Goal: Information Seeking & Learning: Learn about a topic

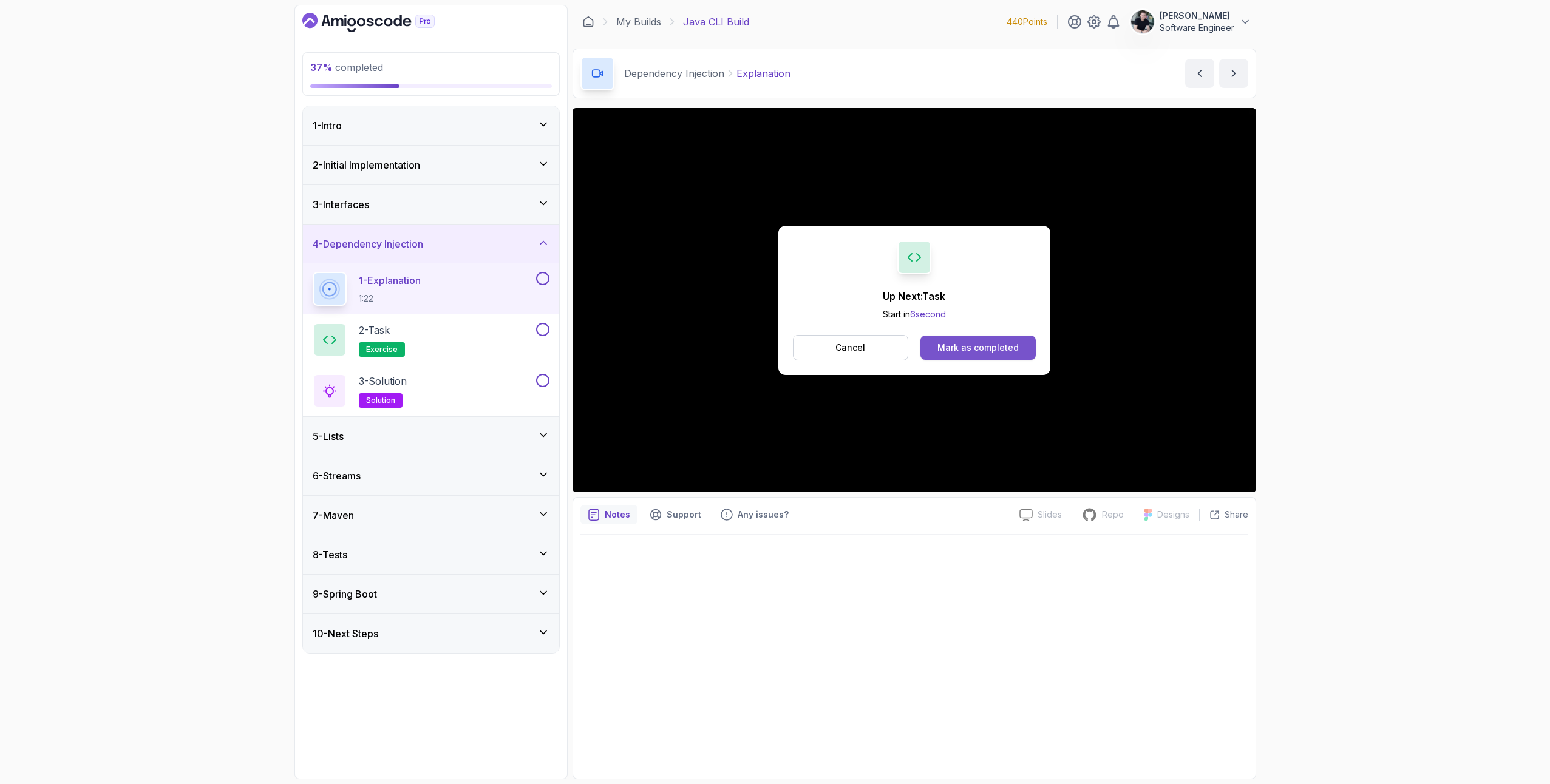
click at [990, 343] on div "Mark as completed" at bounding box center [978, 348] width 82 height 12
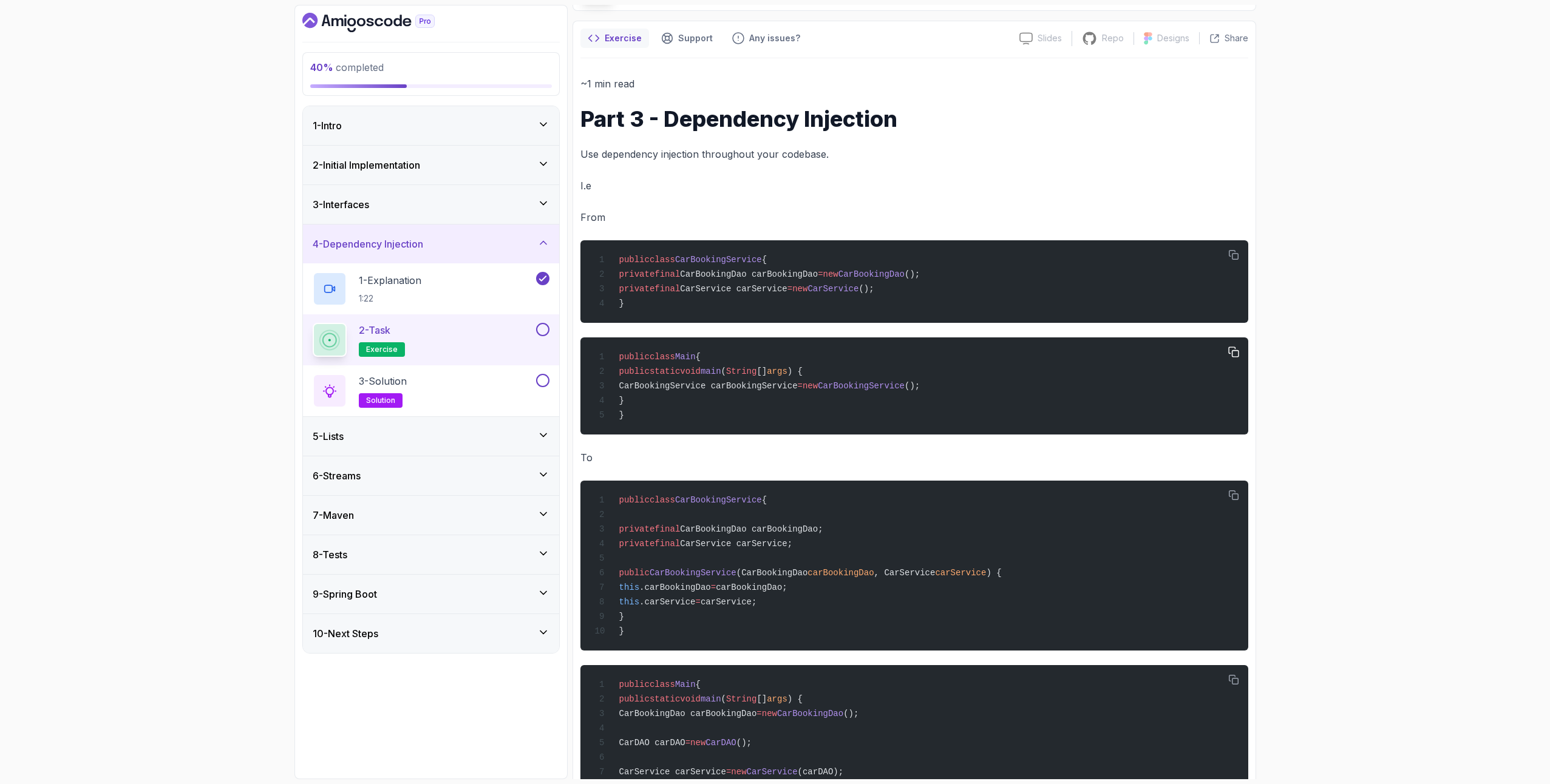
scroll to position [200, 0]
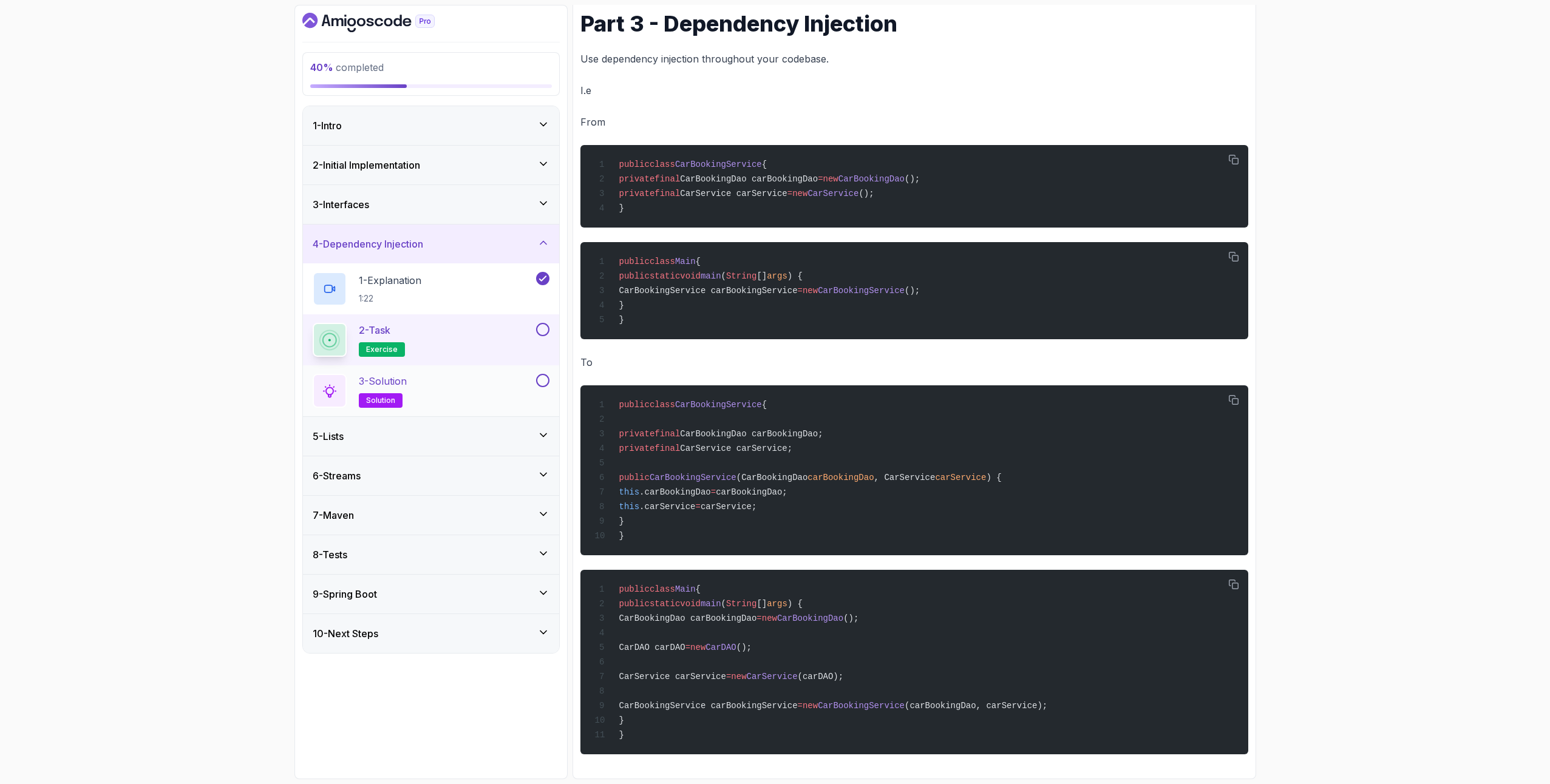
click at [434, 396] on div "3 - Solution solution" at bounding box center [423, 391] width 221 height 34
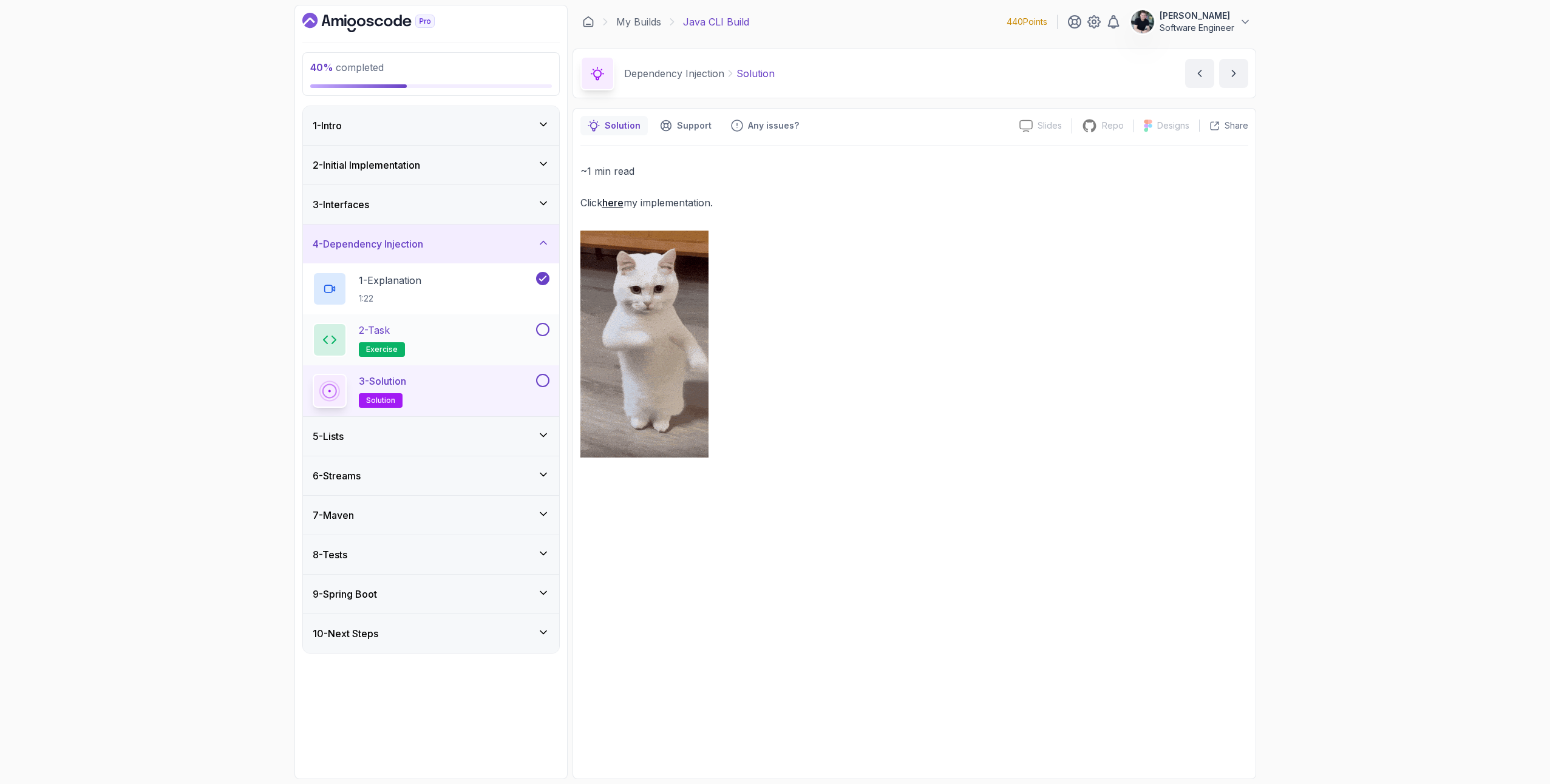
click at [545, 328] on button at bounding box center [543, 330] width 13 height 13
click at [549, 377] on div at bounding box center [542, 381] width 16 height 13
click at [544, 380] on button at bounding box center [543, 381] width 13 height 13
click at [397, 247] on h3 "4 - Dependency Injection" at bounding box center [367, 244] width 110 height 15
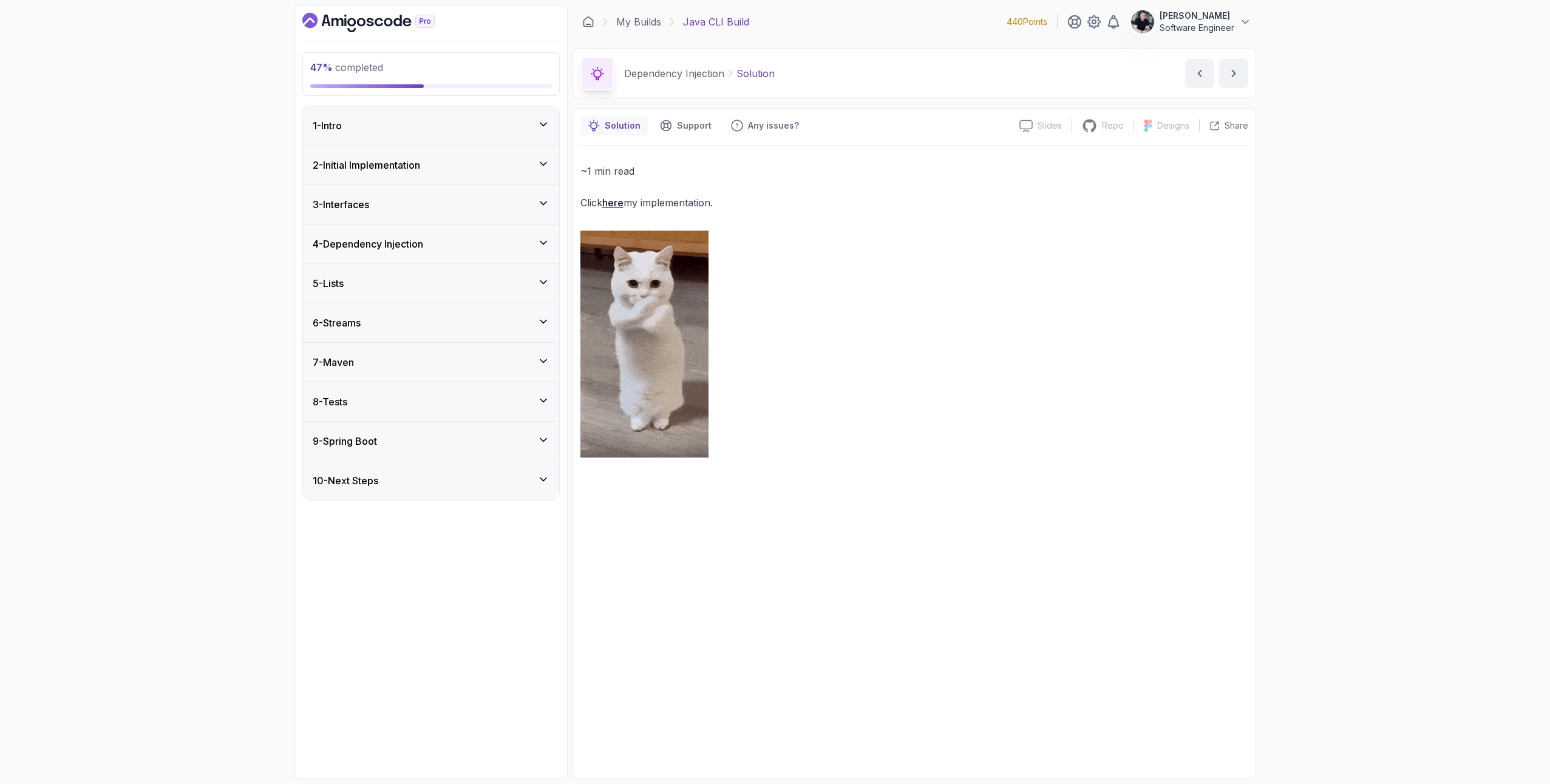
click at [363, 287] on div "5 - Lists" at bounding box center [431, 283] width 237 height 15
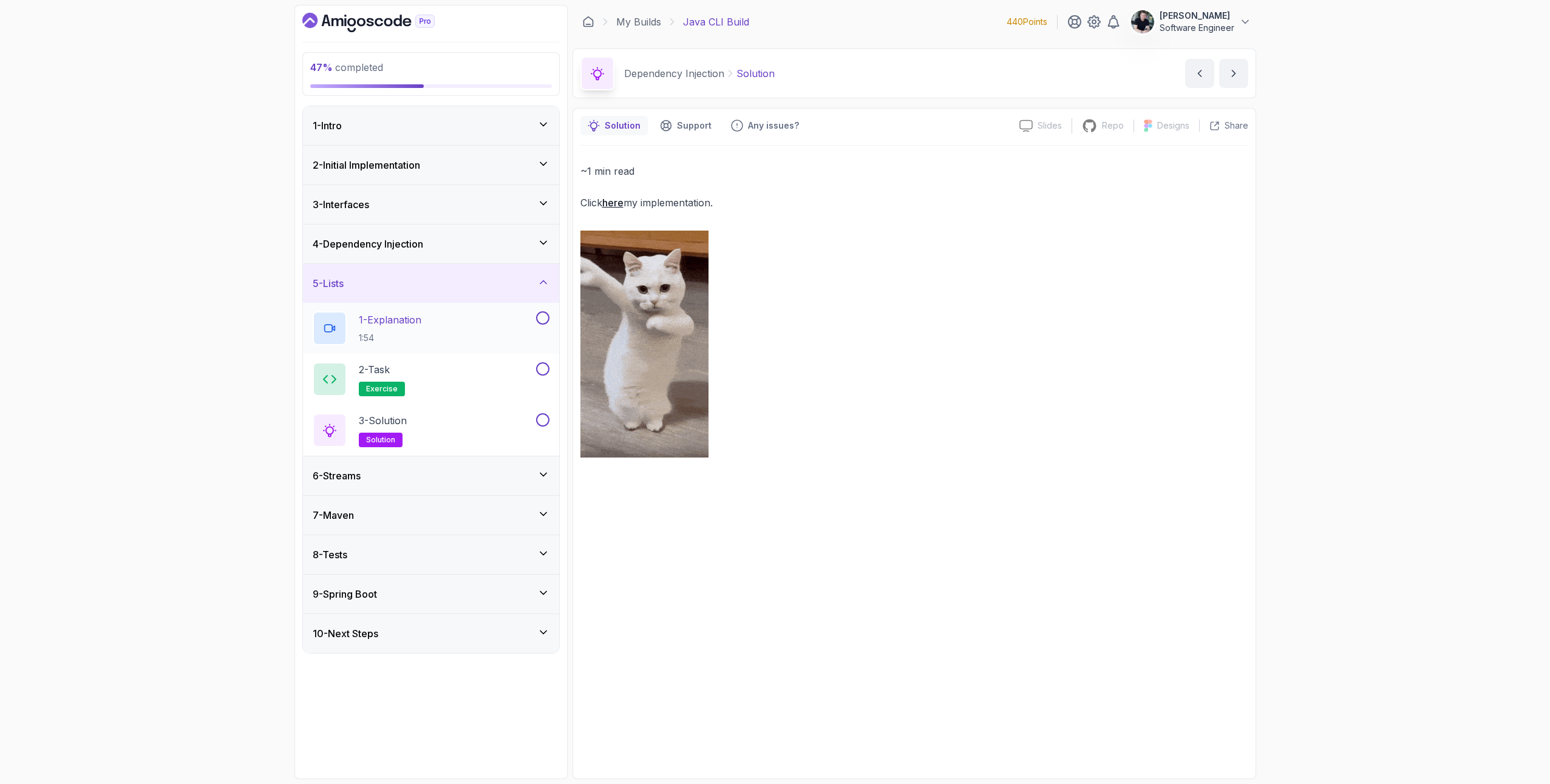
click at [375, 320] on p "1 - Explanation" at bounding box center [390, 320] width 63 height 15
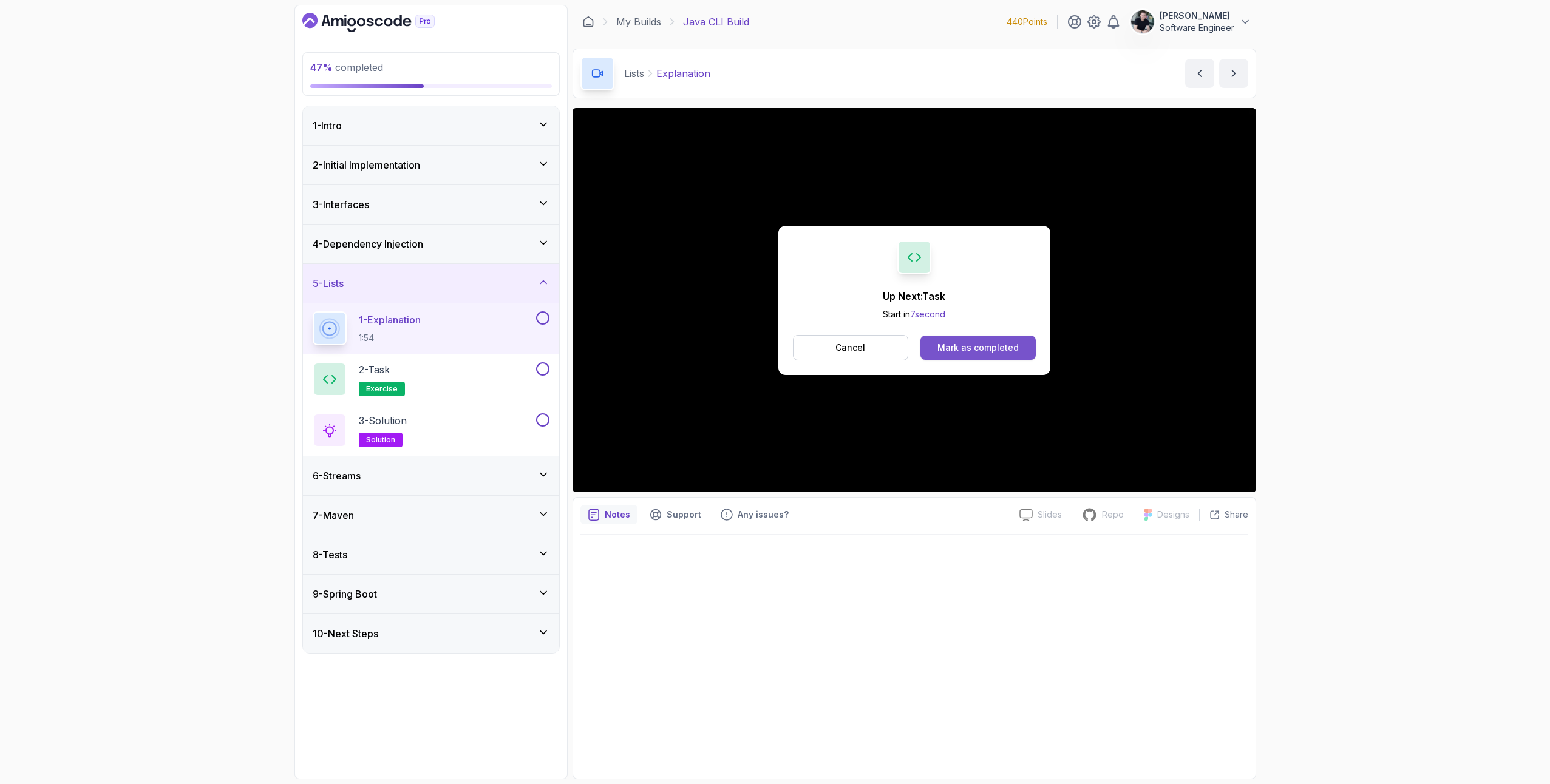
click at [985, 353] on div "Mark as completed" at bounding box center [978, 348] width 82 height 12
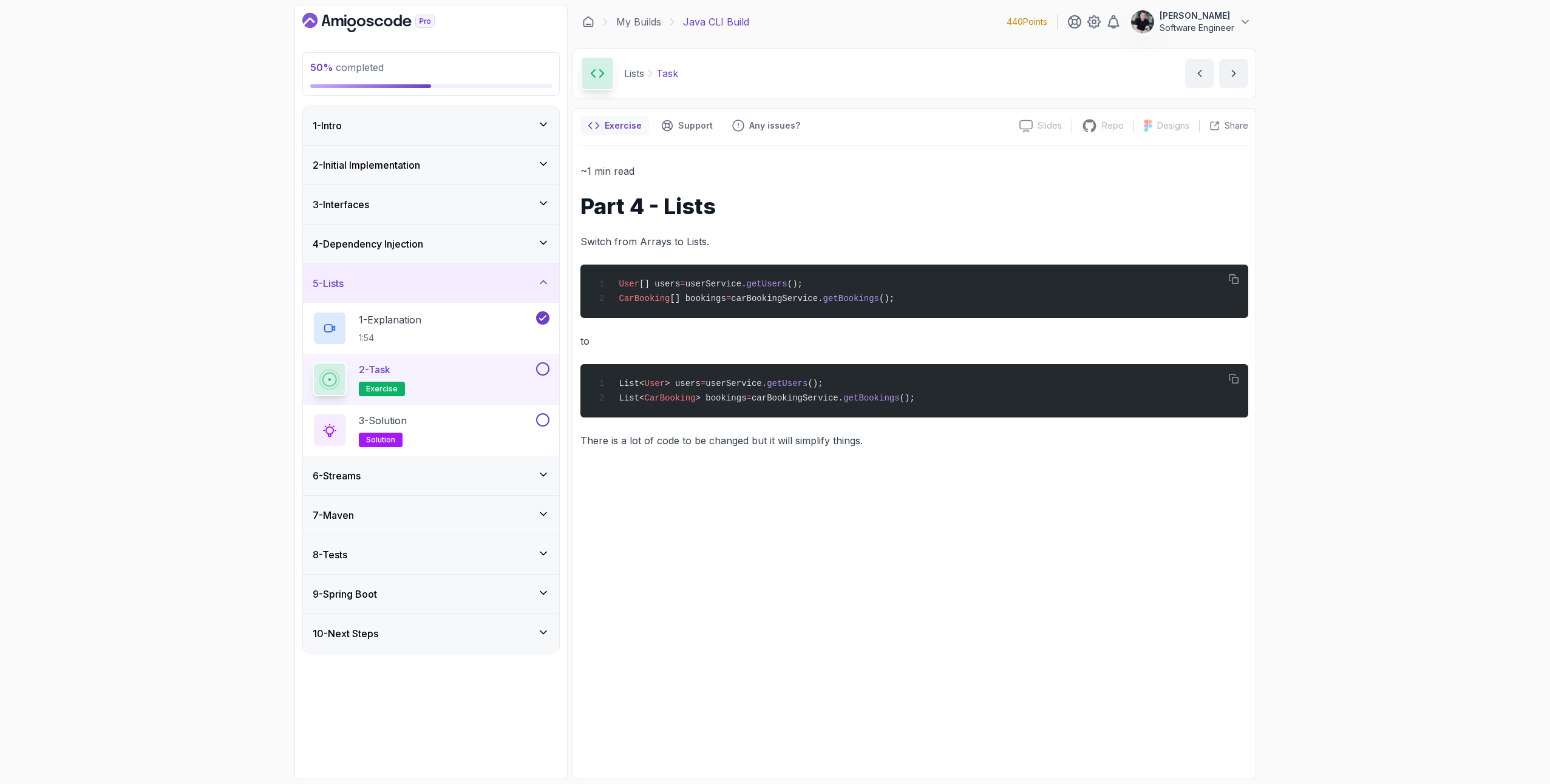
click at [554, 361] on div "2 - Task exercise" at bounding box center [431, 380] width 257 height 51
click at [550, 367] on div "2 - Task exercise" at bounding box center [431, 380] width 257 height 51
click at [544, 370] on button at bounding box center [543, 369] width 13 height 13
click at [451, 420] on div "3 - Solution solution" at bounding box center [423, 431] width 221 height 34
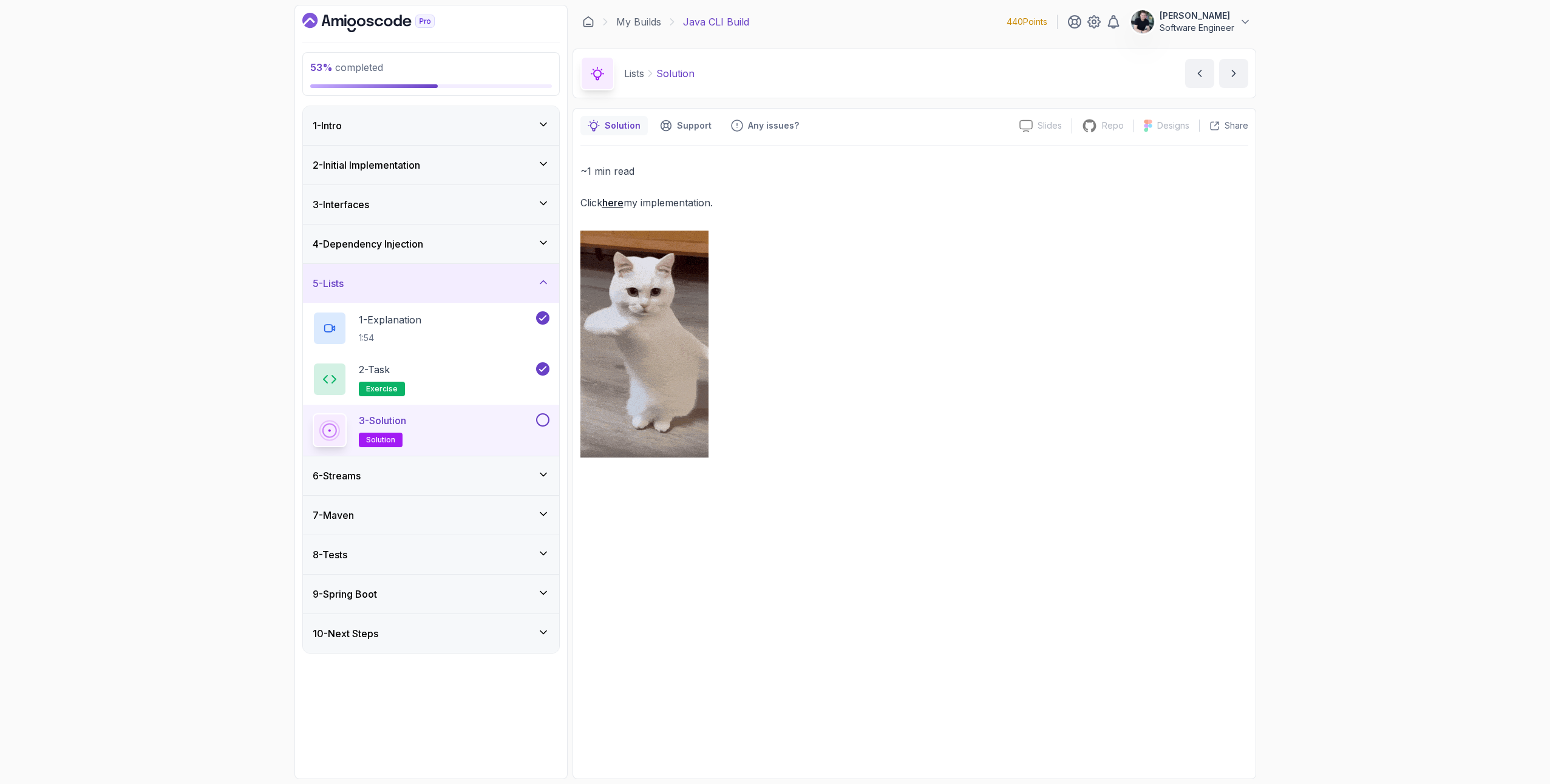
click at [543, 420] on button at bounding box center [543, 420] width 13 height 13
click at [358, 284] on div "5 - Lists" at bounding box center [431, 283] width 237 height 15
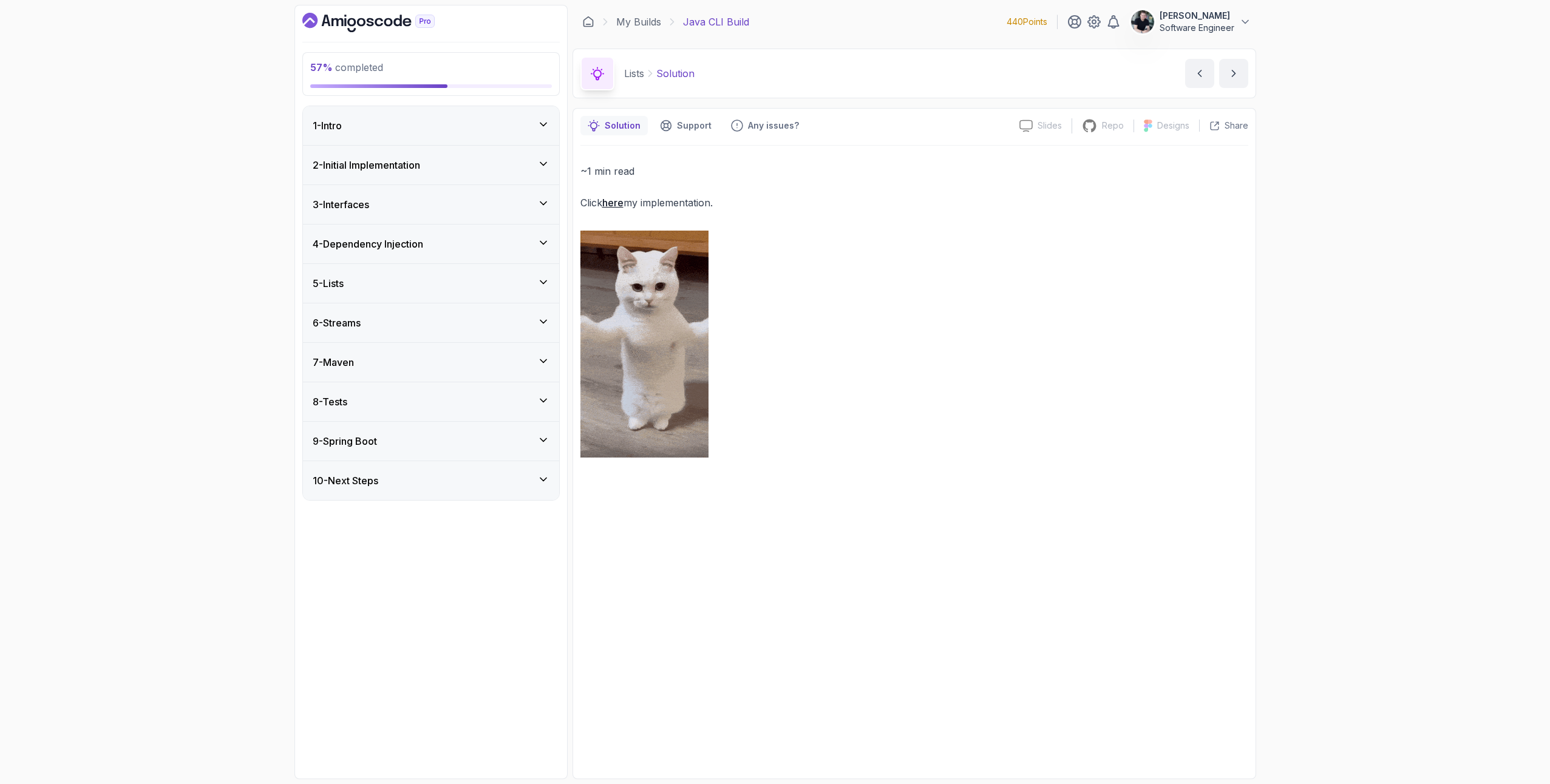
click at [370, 319] on div "6 - Streams" at bounding box center [431, 323] width 237 height 15
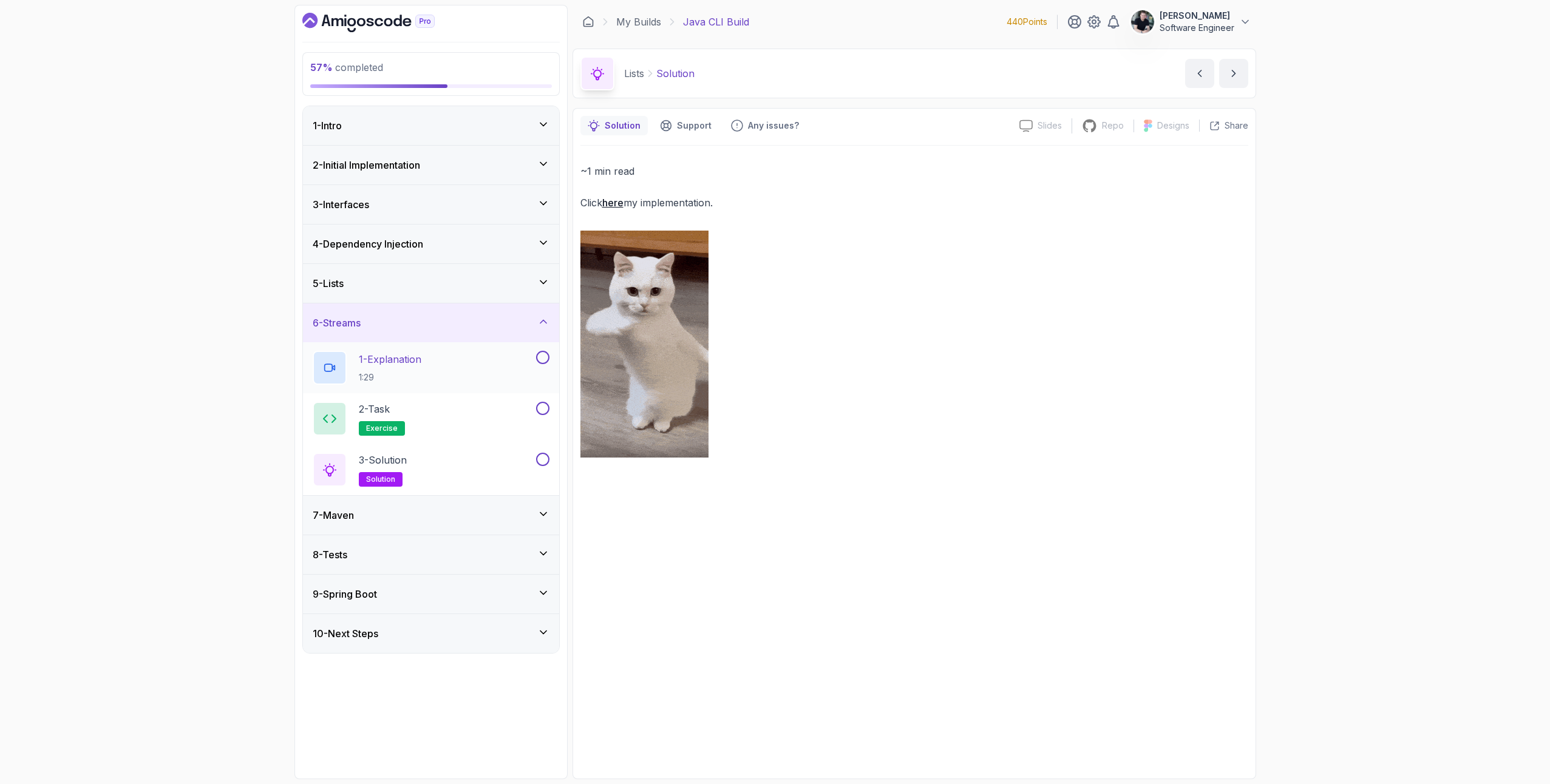
click at [430, 372] on div "1 - Explanation 1:29" at bounding box center [423, 368] width 221 height 34
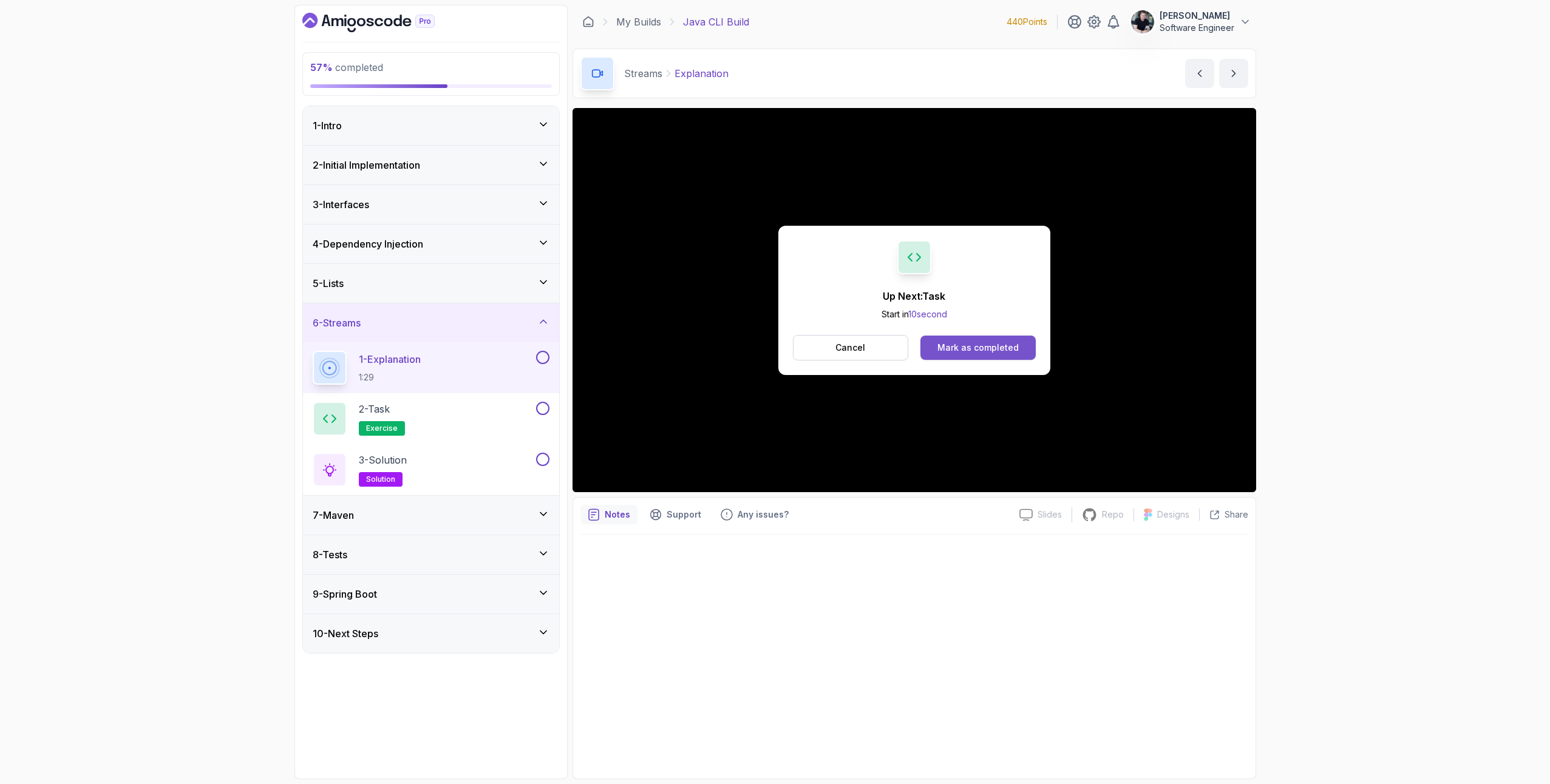
click at [982, 356] on button "Mark as completed" at bounding box center [978, 348] width 115 height 24
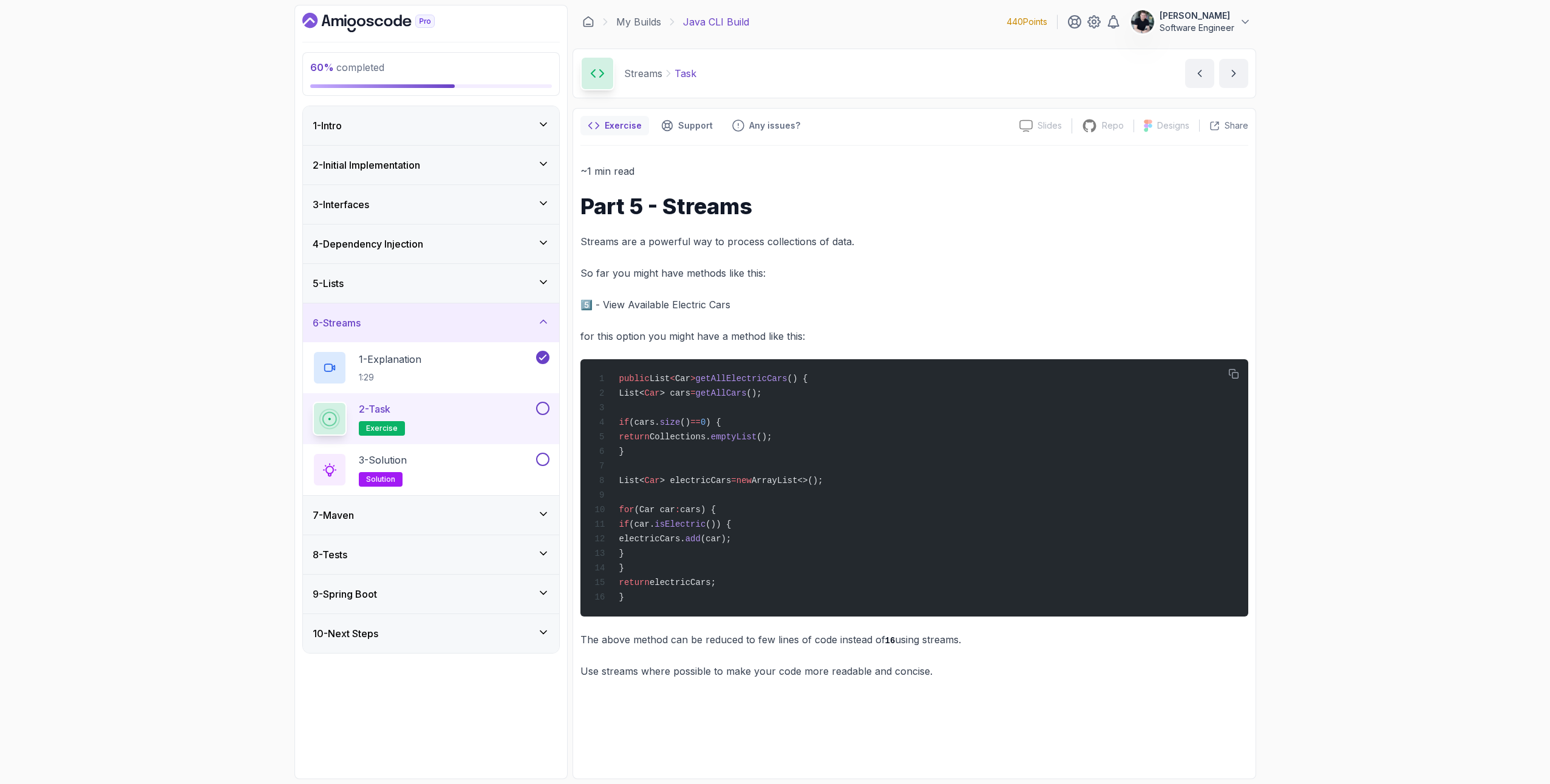
click at [455, 412] on div "2 - Task exercise" at bounding box center [423, 419] width 221 height 34
click at [486, 461] on div "3 - Solution solution" at bounding box center [423, 470] width 221 height 34
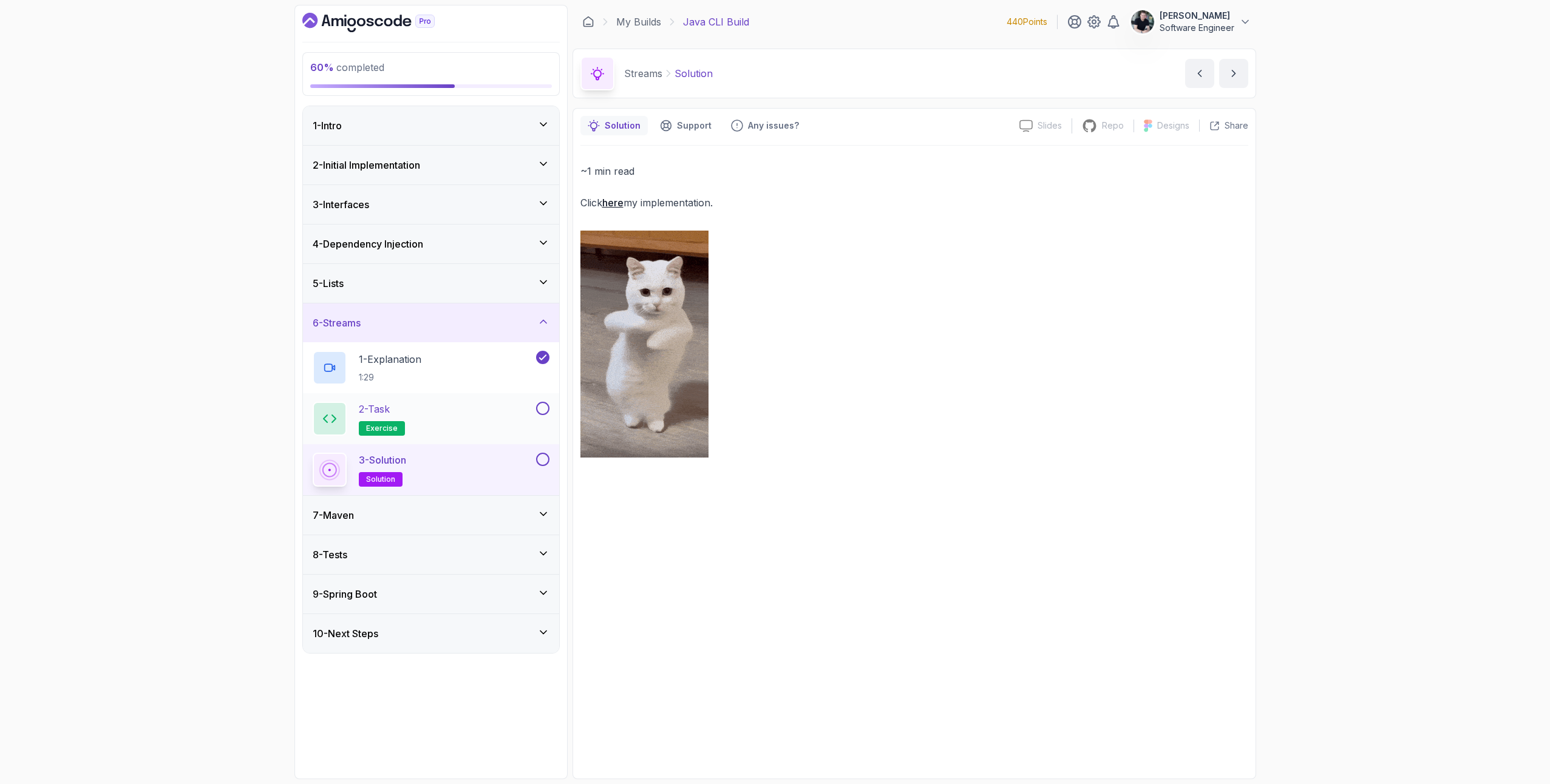
click at [546, 409] on button at bounding box center [543, 409] width 13 height 13
click at [535, 461] on div at bounding box center [542, 459] width 16 height 13
click at [540, 459] on button at bounding box center [543, 459] width 13 height 13
click at [347, 314] on div "6 - Streams" at bounding box center [431, 323] width 257 height 39
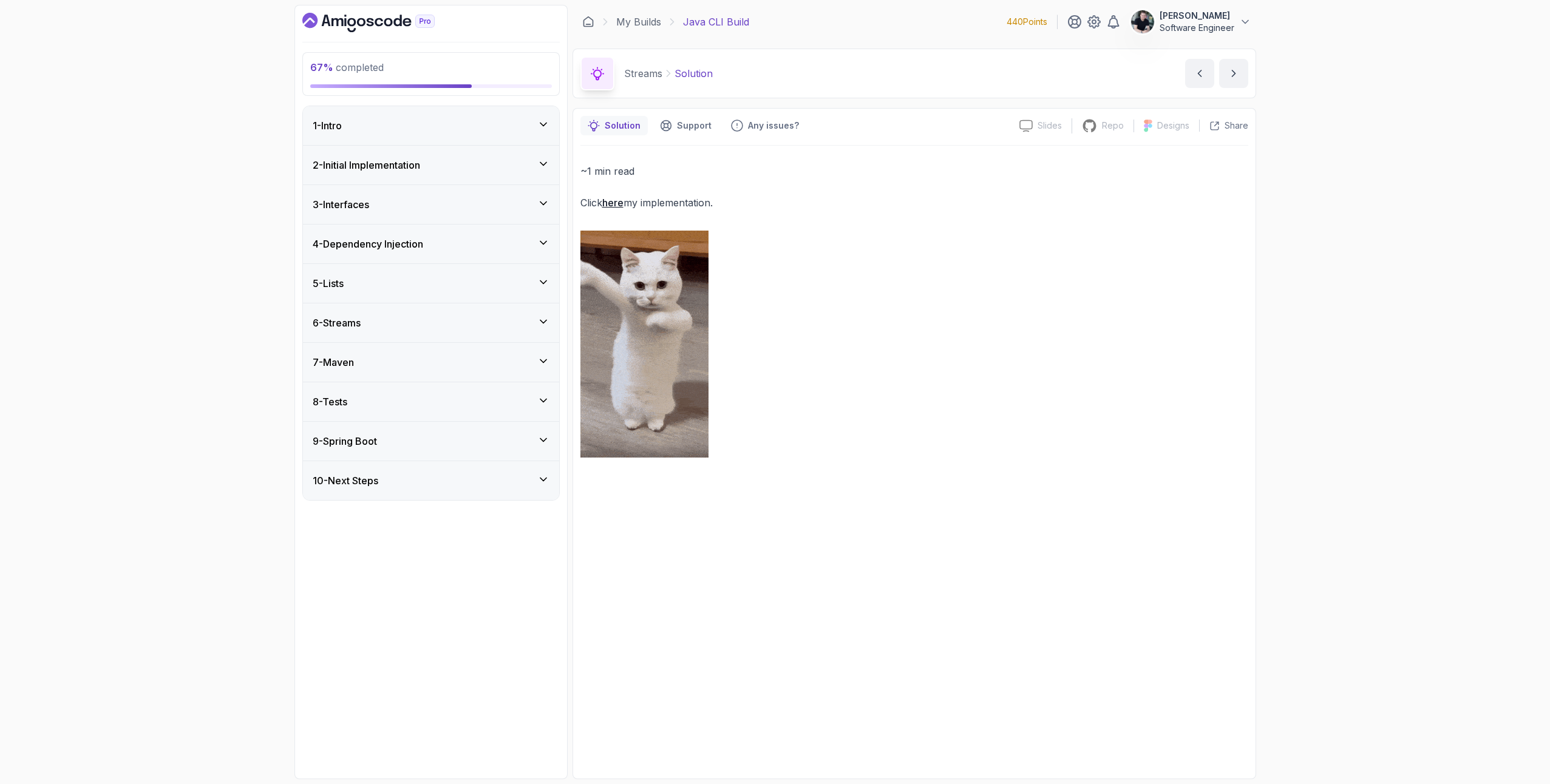
click at [354, 369] on h3 "7 - Maven" at bounding box center [333, 362] width 41 height 15
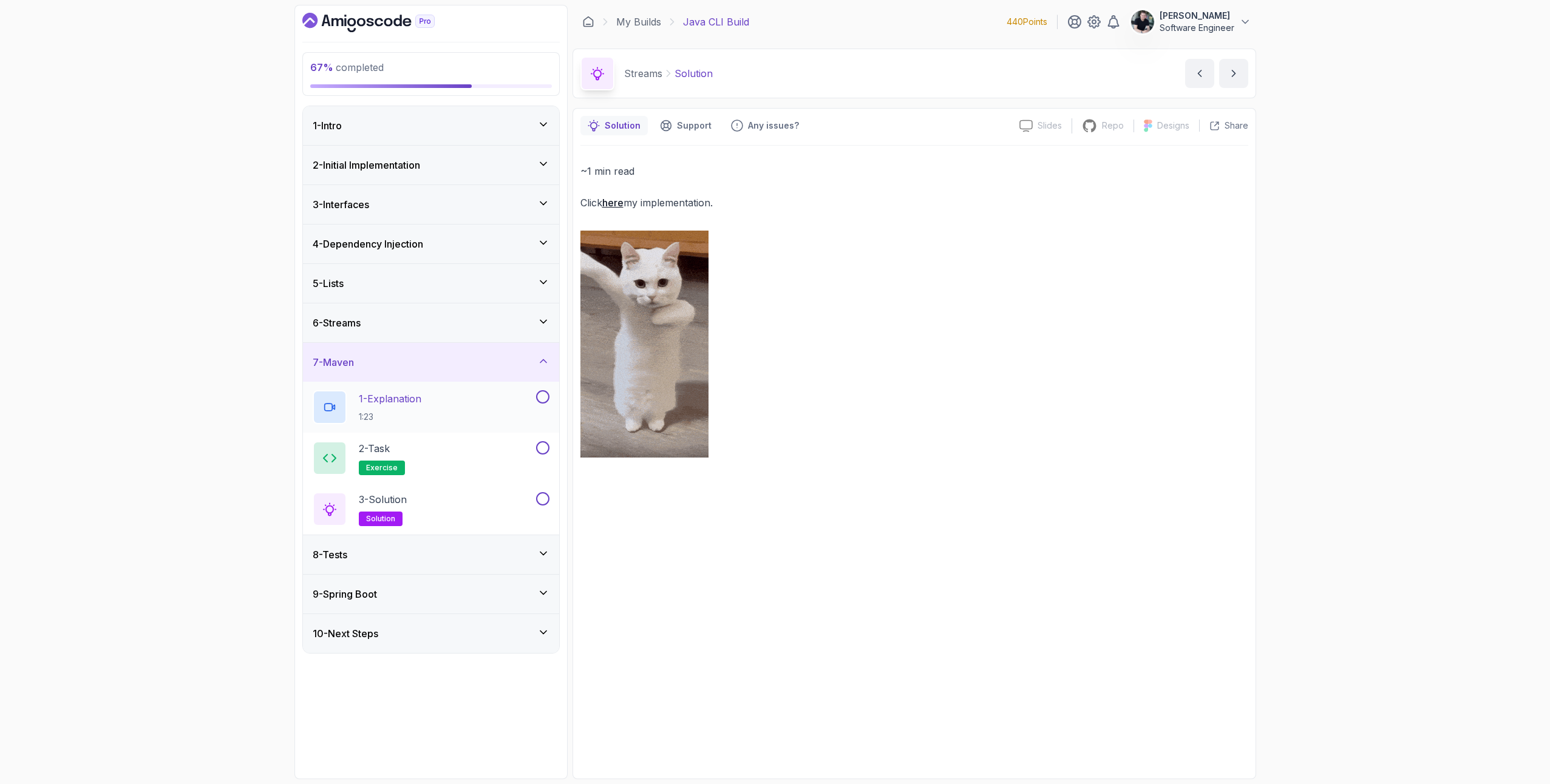
click at [456, 394] on div "1 - Explanation 1:23" at bounding box center [423, 408] width 221 height 34
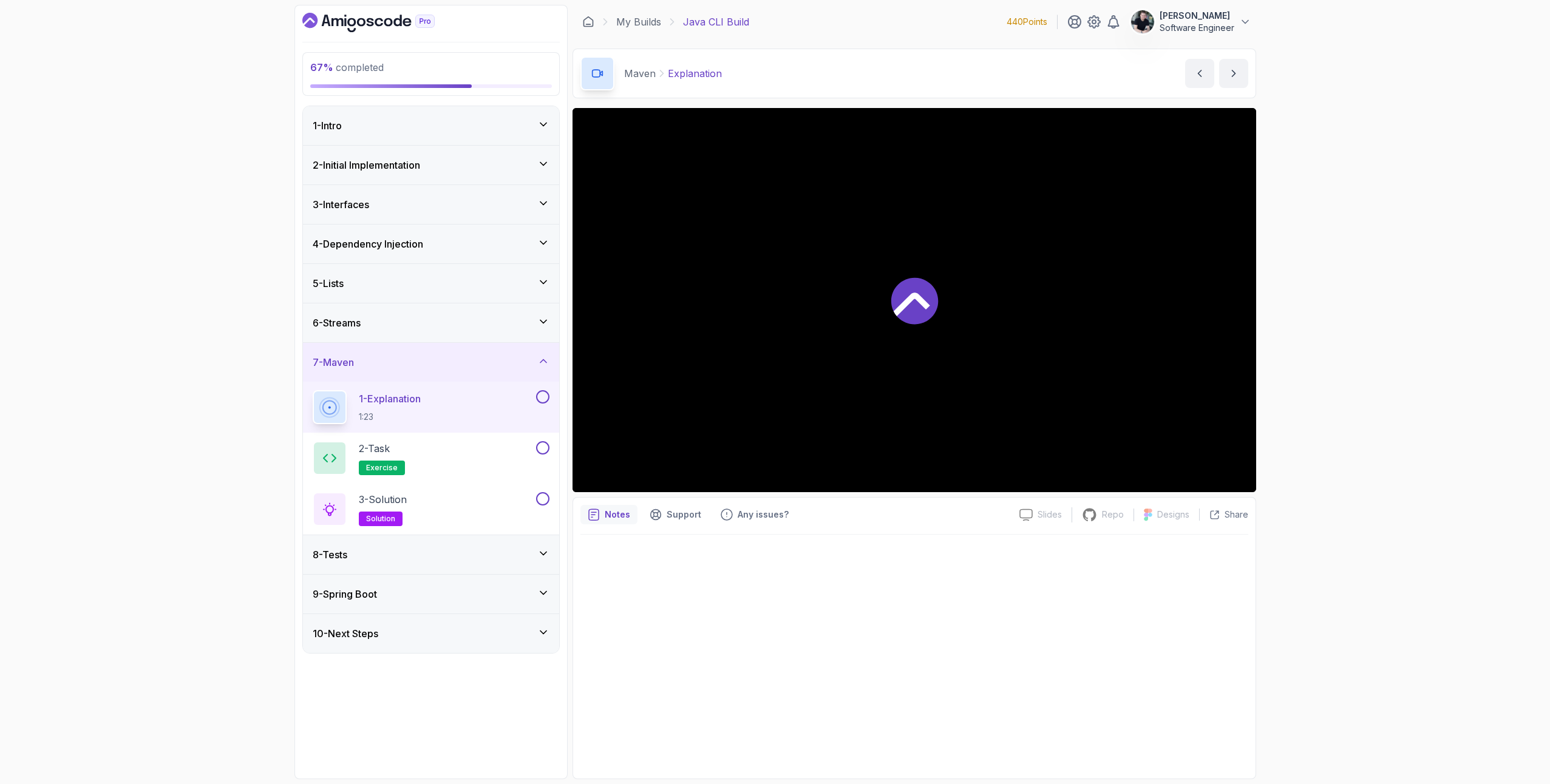
click at [387, 548] on div "8 - Tests" at bounding box center [431, 555] width 237 height 15
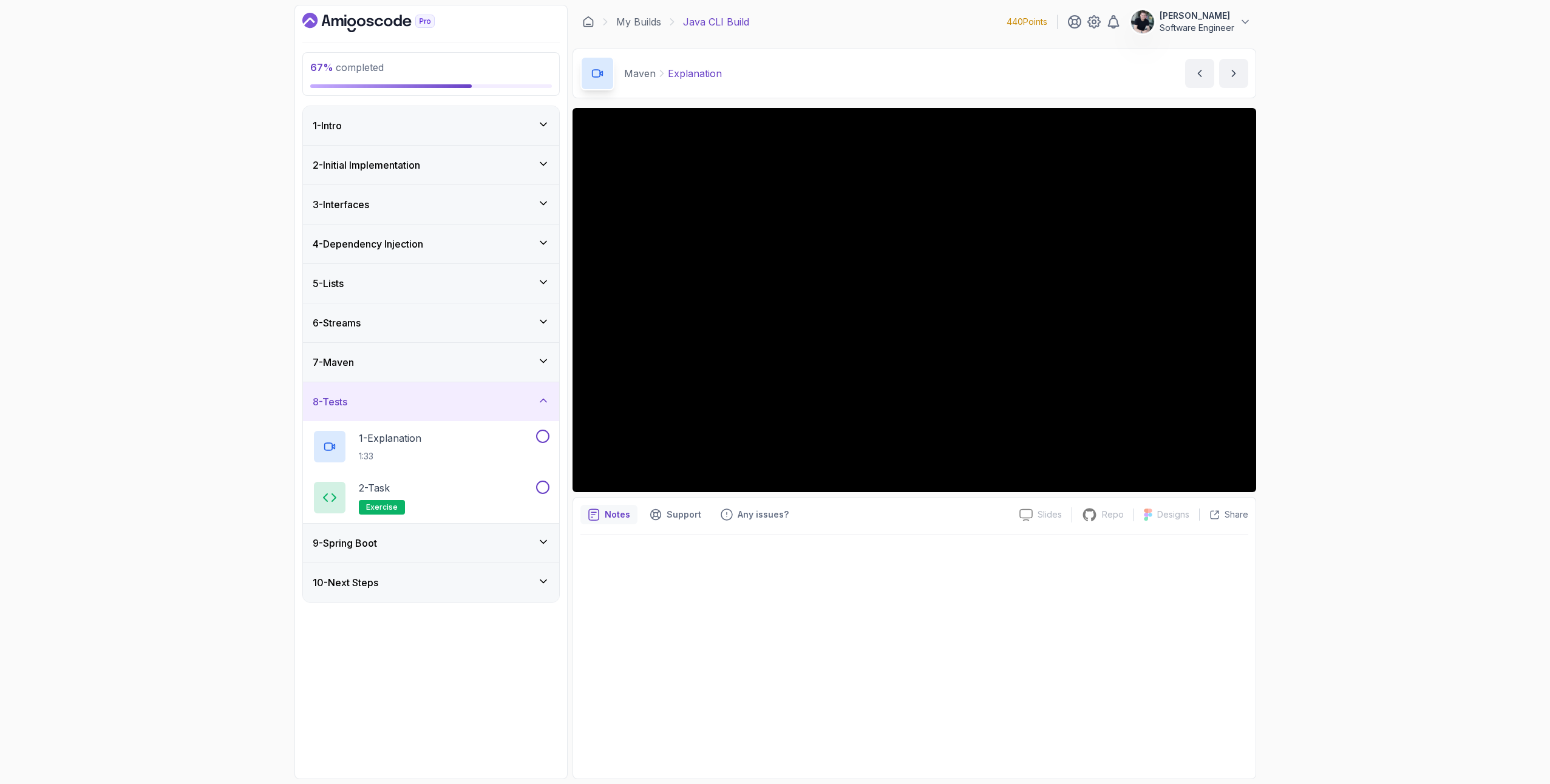
click at [364, 361] on div "7 - Maven" at bounding box center [431, 362] width 237 height 15
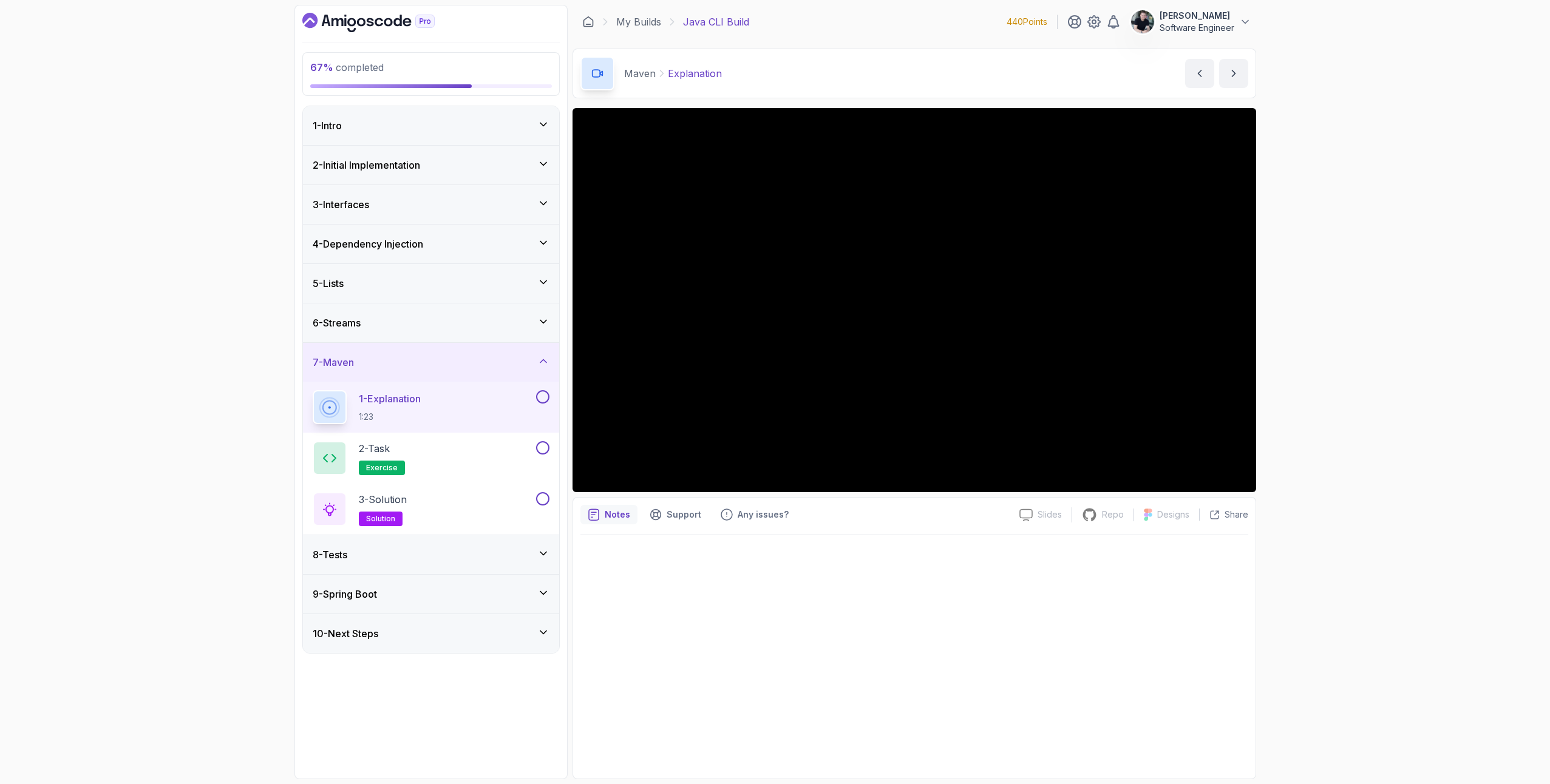
click at [449, 390] on div "1 - Explanation 1:23" at bounding box center [423, 408] width 221 height 34
click at [545, 592] on icon at bounding box center [543, 593] width 6 height 3
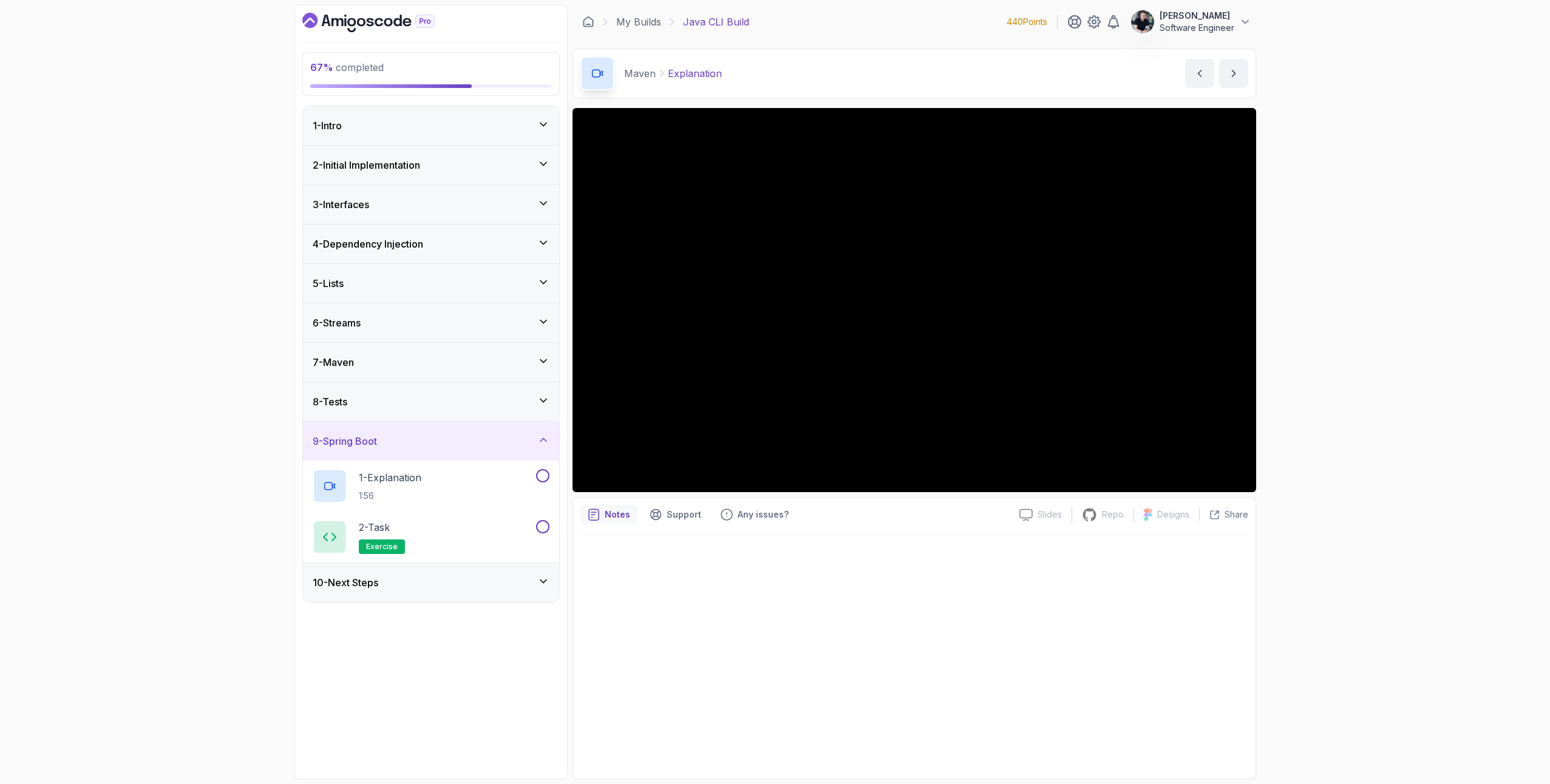
click at [380, 364] on div "7 - Maven" at bounding box center [431, 362] width 237 height 15
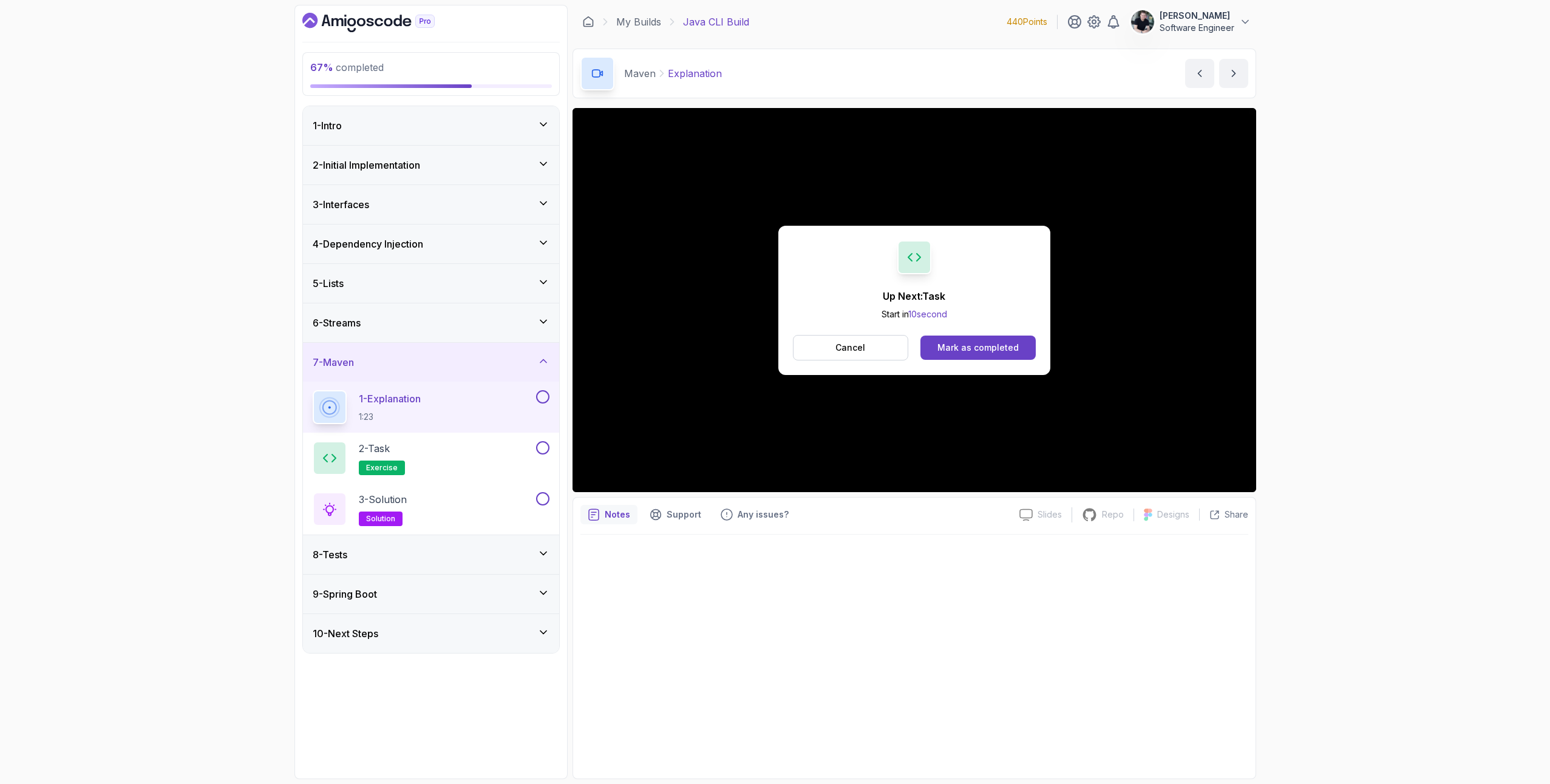
click at [1003, 305] on div "Up Next: Task Start in 10 second Cancel Mark as completed" at bounding box center [914, 300] width 272 height 149
click at [993, 350] on div "Mark as completed" at bounding box center [978, 348] width 82 height 12
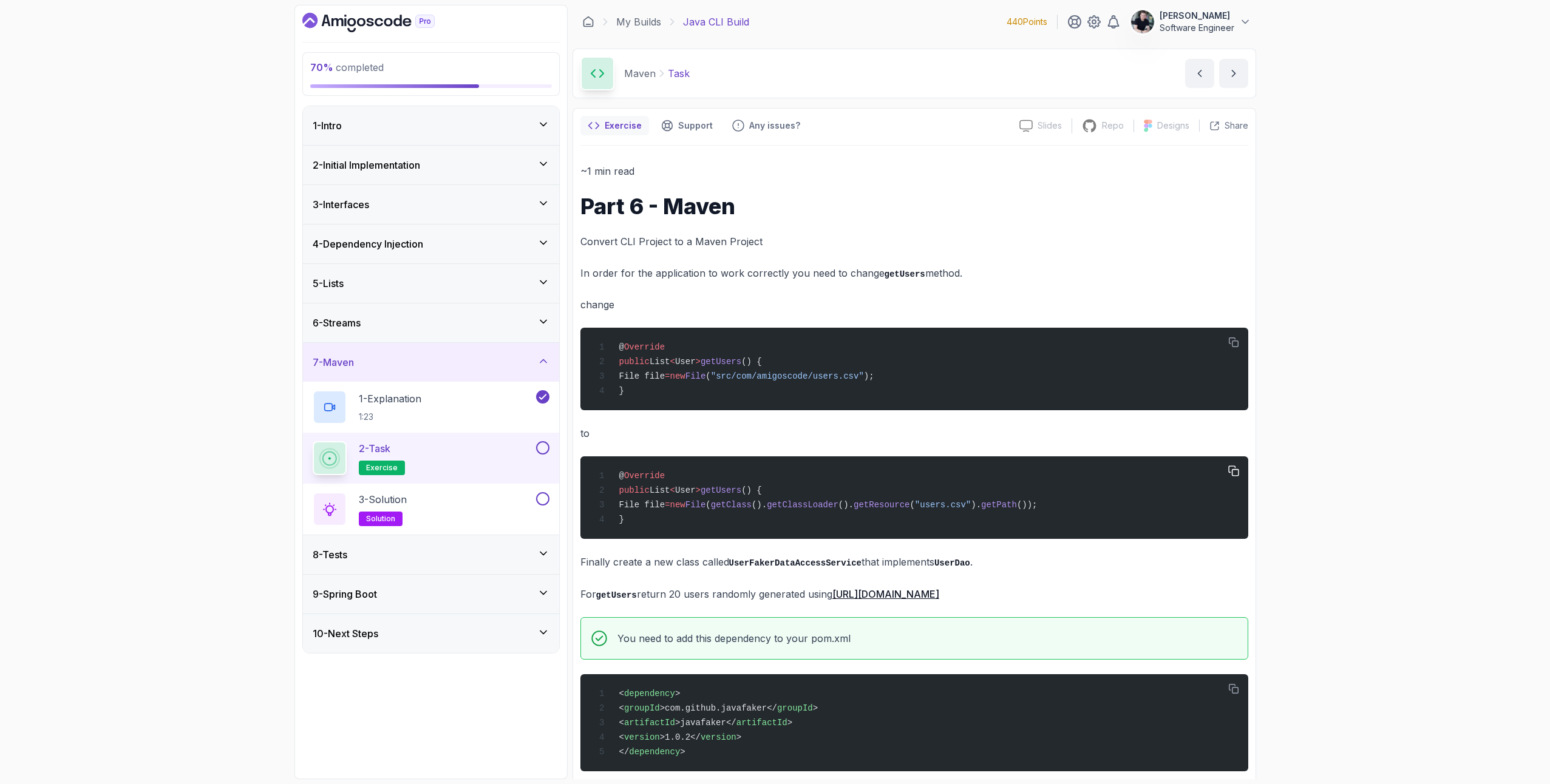
scroll to position [55, 0]
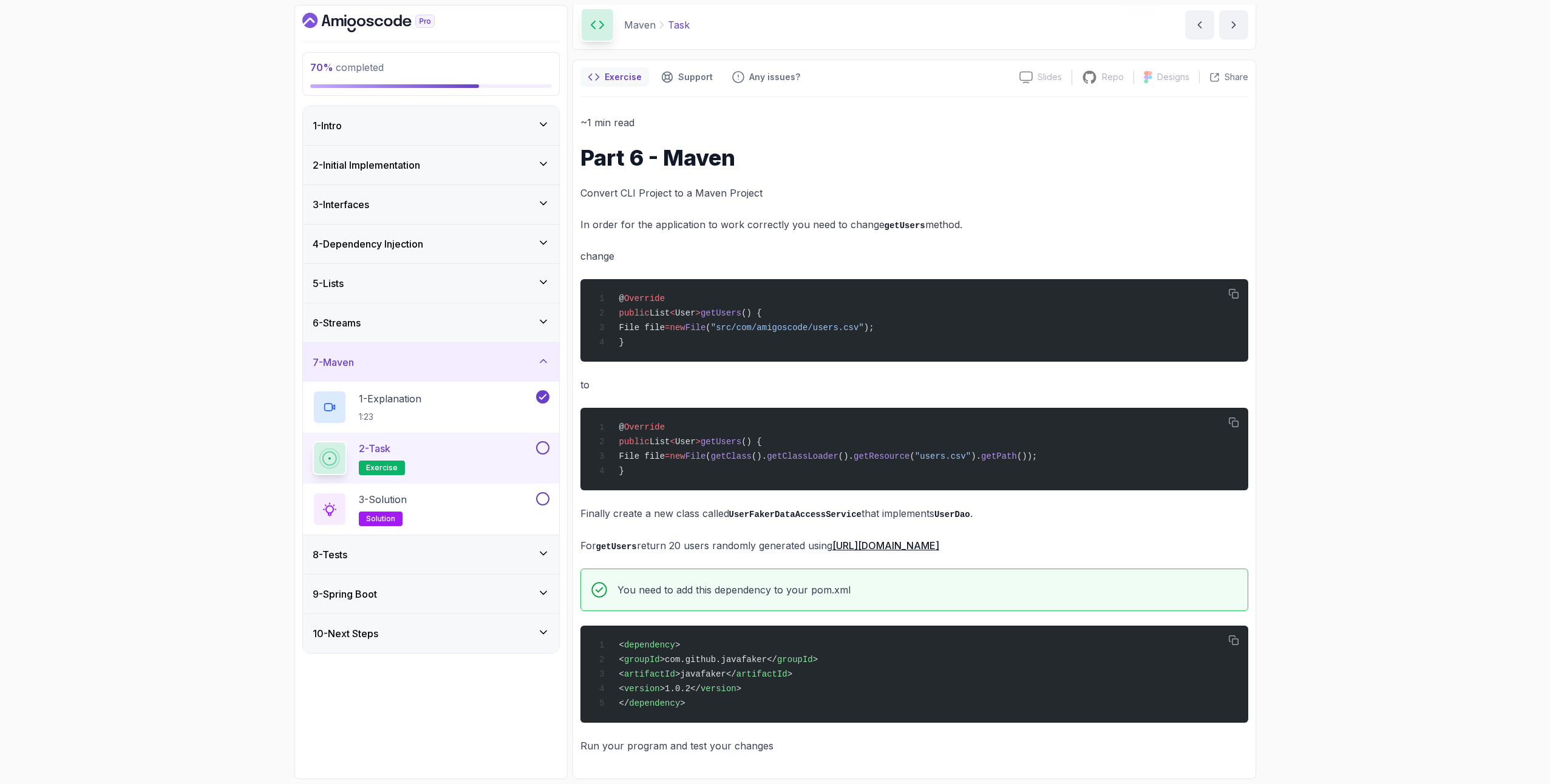
click at [532, 445] on div "2 - Task exercise" at bounding box center [423, 458] width 221 height 34
click at [543, 449] on button at bounding box center [543, 448] width 13 height 13
click at [451, 515] on div "3 - Solution solution" at bounding box center [423, 509] width 221 height 34
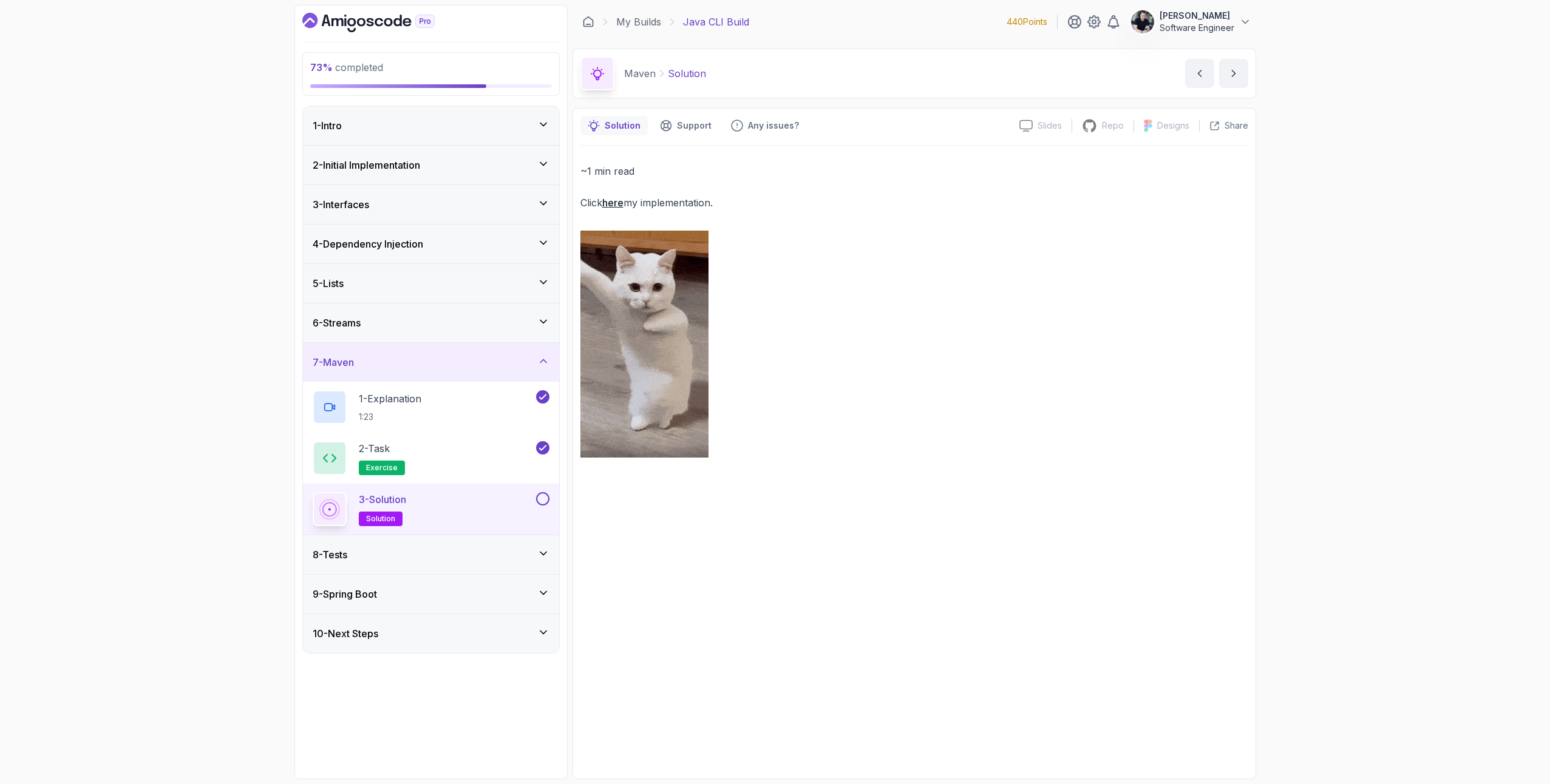
click at [551, 508] on div "3 - Solution solution" at bounding box center [431, 509] width 257 height 51
click at [542, 503] on button at bounding box center [543, 499] width 13 height 13
click at [419, 558] on div "8 - Tests" at bounding box center [431, 555] width 237 height 15
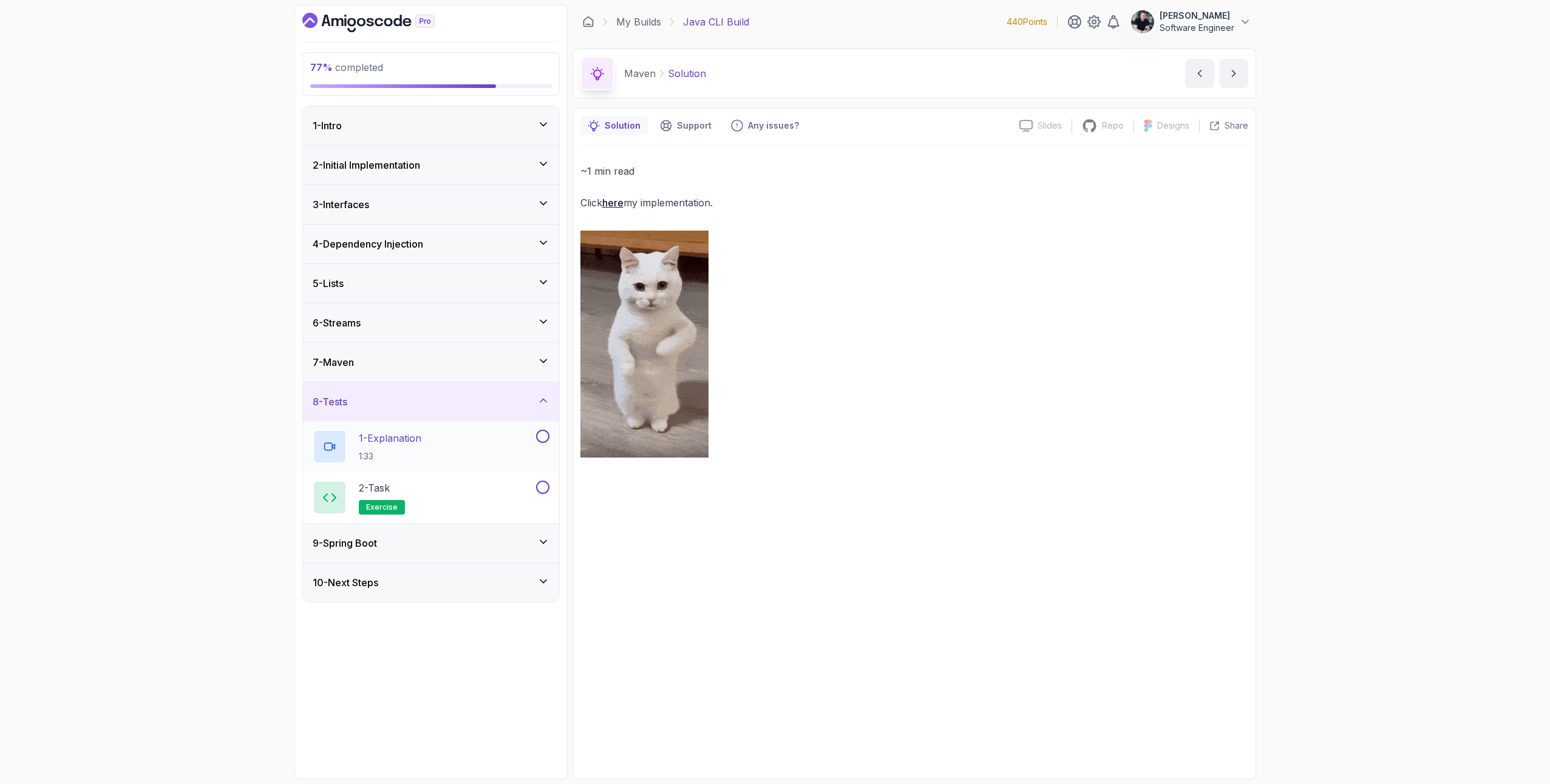
click at [397, 439] on p "1 - Explanation" at bounding box center [390, 438] width 63 height 15
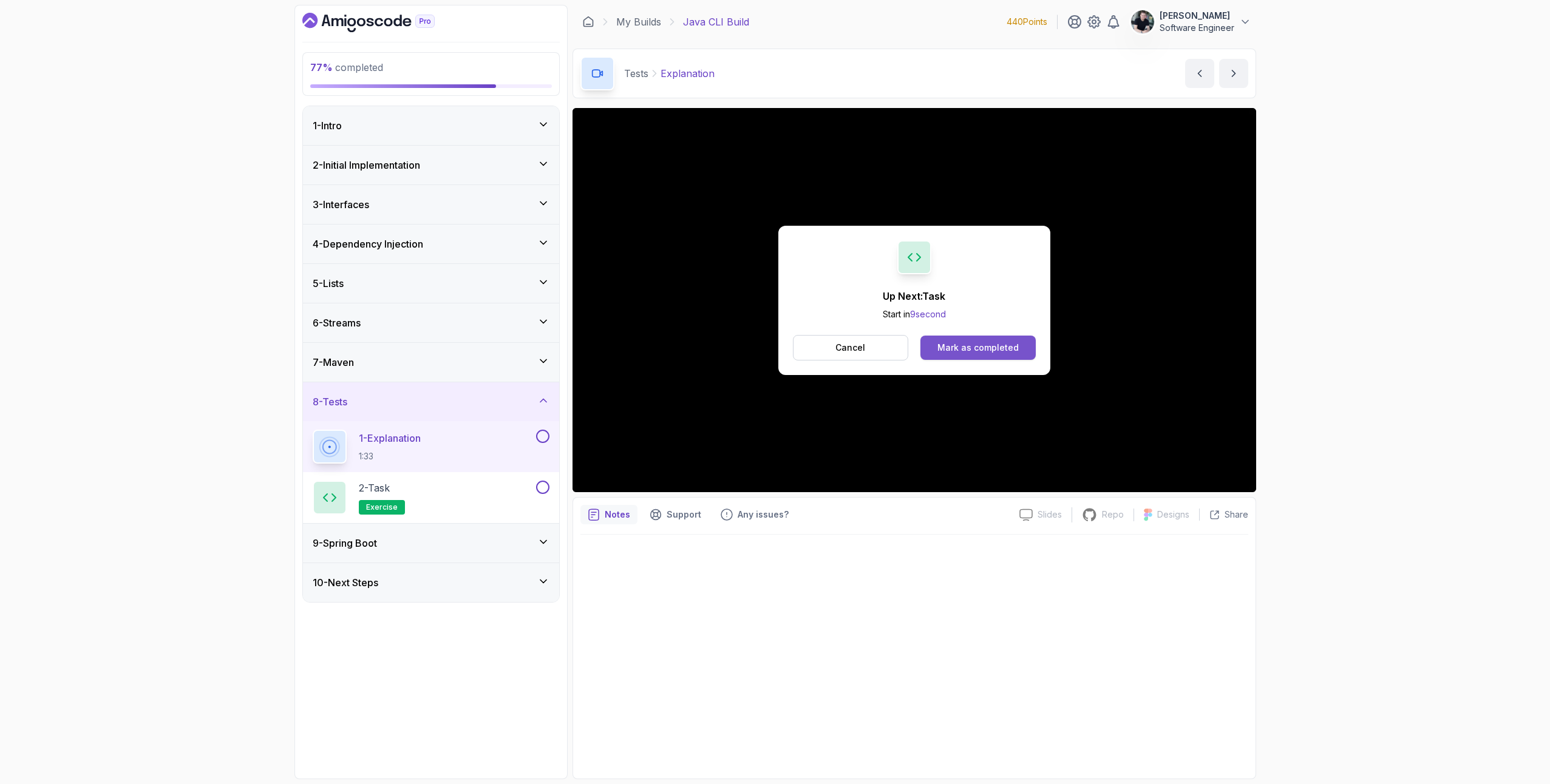
click at [963, 351] on div "Mark as completed" at bounding box center [978, 348] width 82 height 12
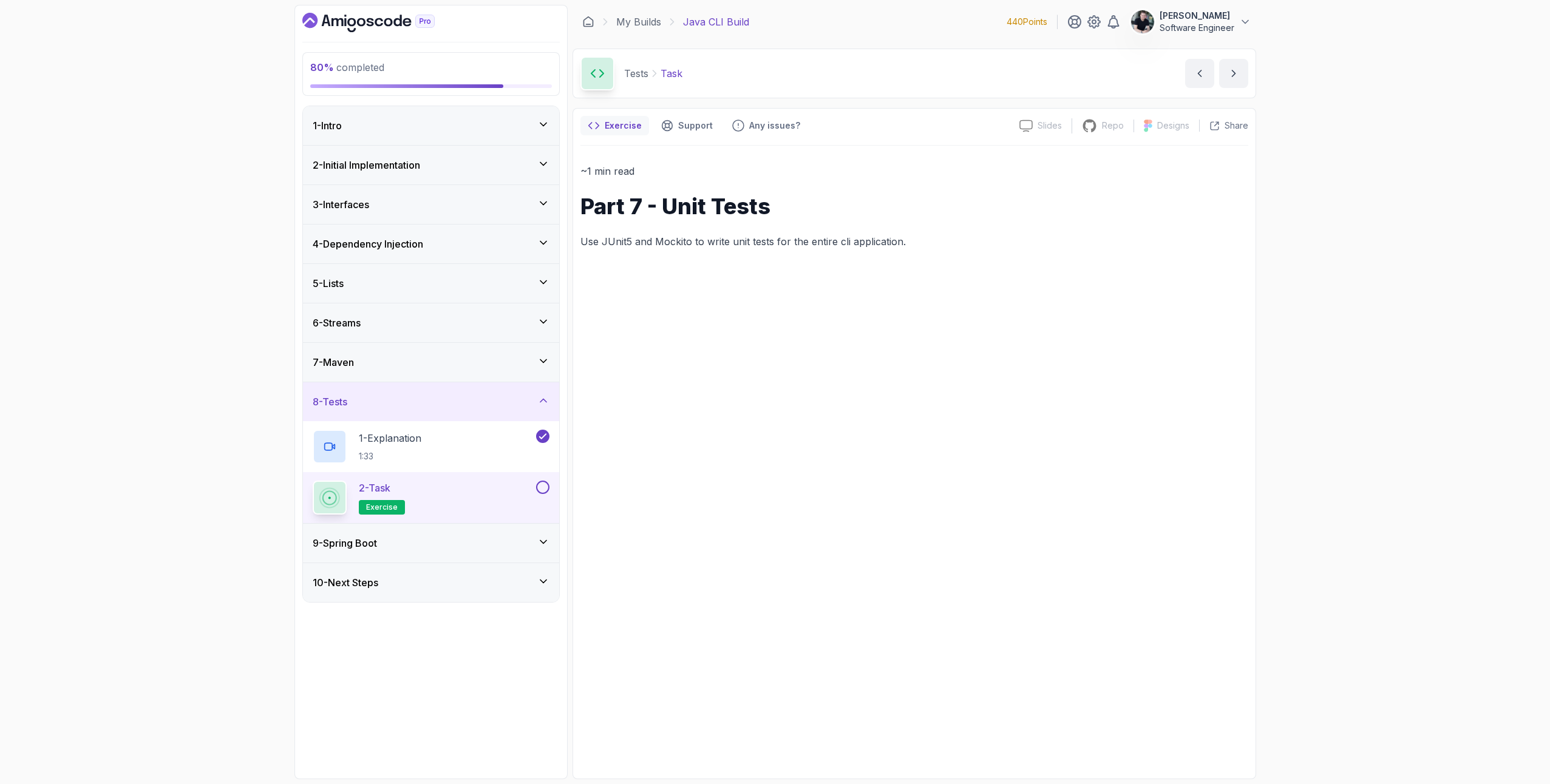
click at [503, 496] on div "2 - Task exercise" at bounding box center [423, 498] width 221 height 34
click at [541, 487] on button at bounding box center [543, 487] width 13 height 13
click at [377, 543] on h3 "9 - Spring Boot" at bounding box center [345, 543] width 65 height 15
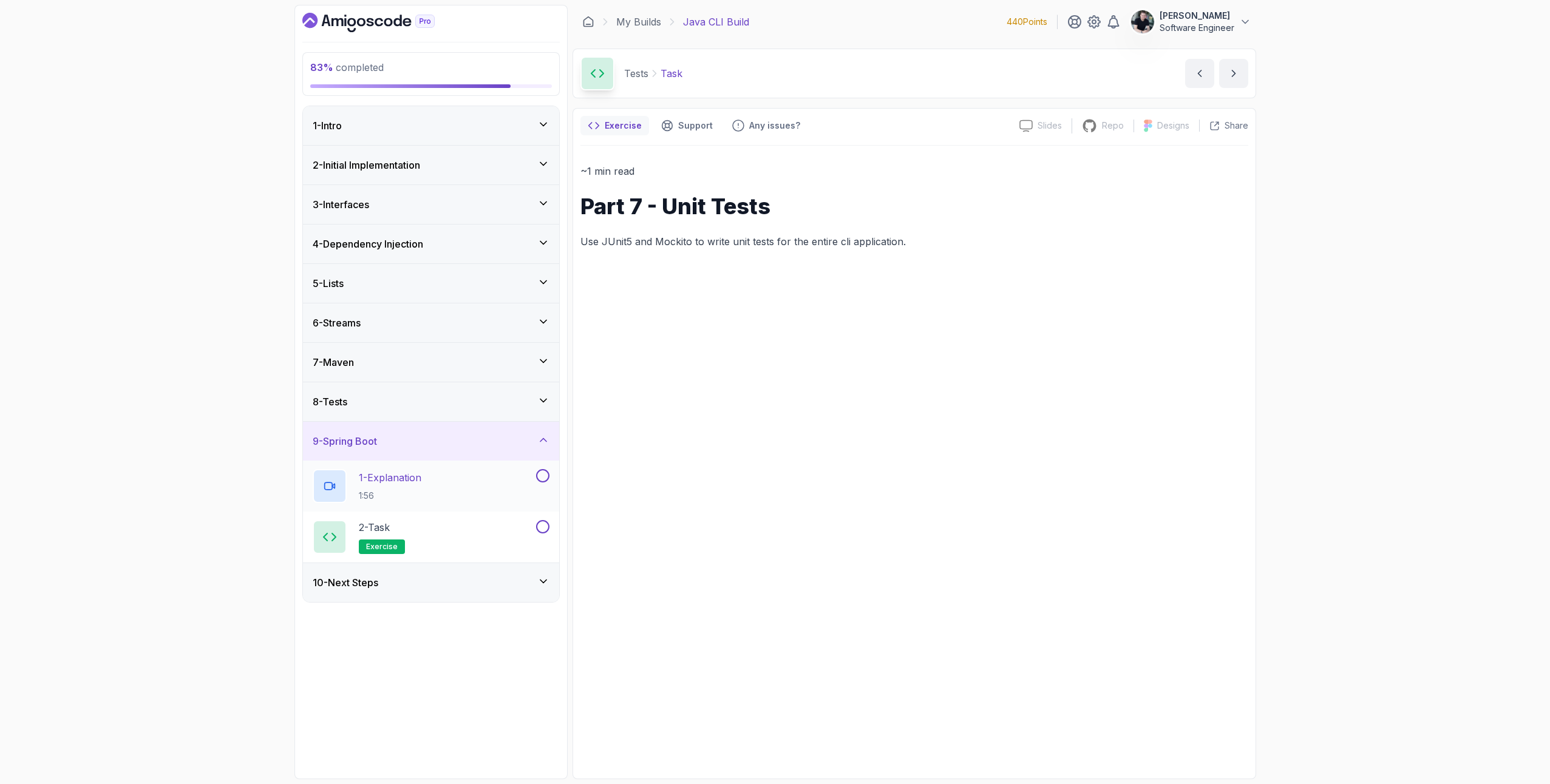
click at [377, 473] on p "1 - Explanation" at bounding box center [390, 478] width 63 height 15
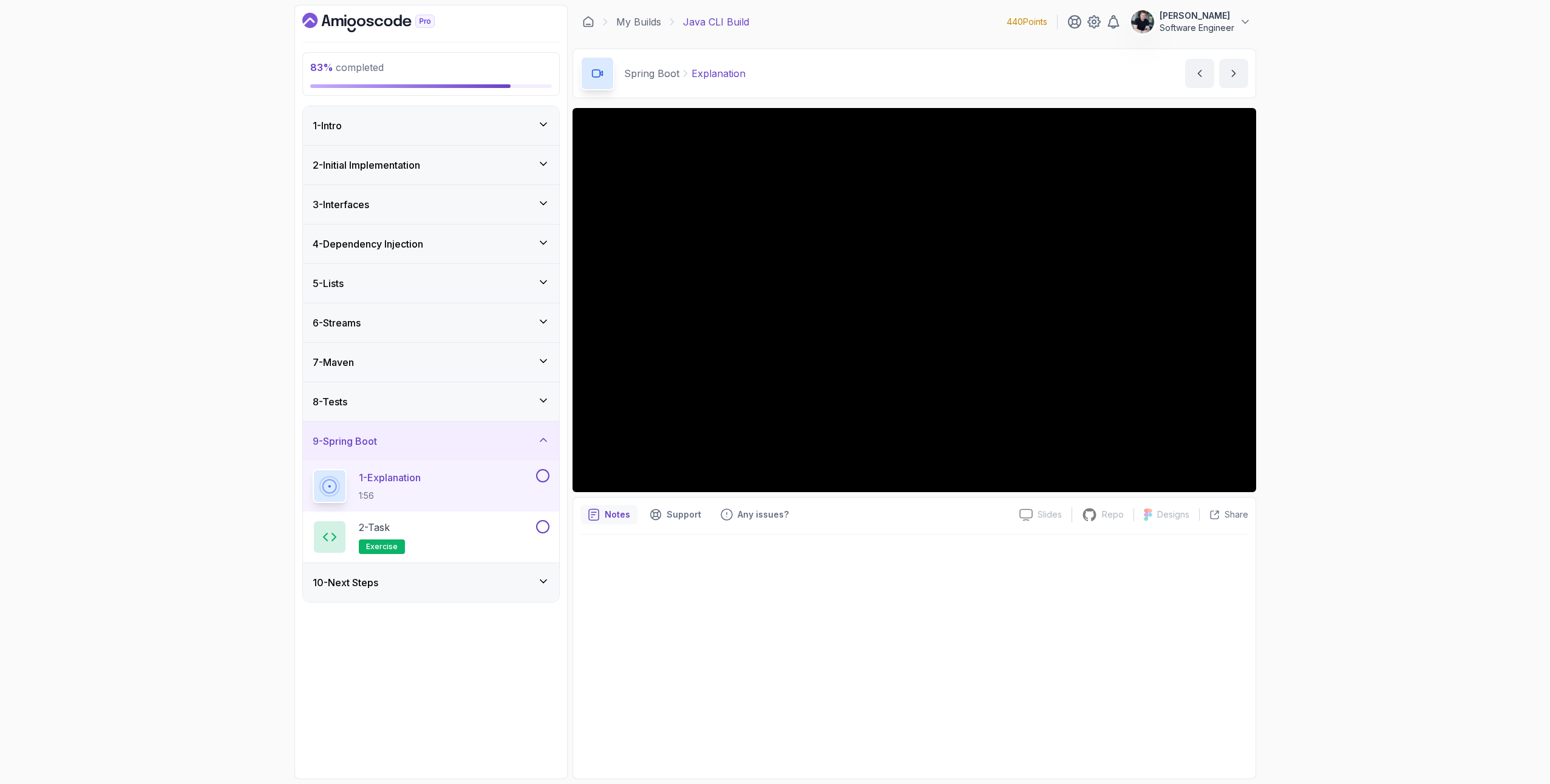
click at [373, 579] on h3 "10 - Next Steps" at bounding box center [345, 583] width 66 height 15
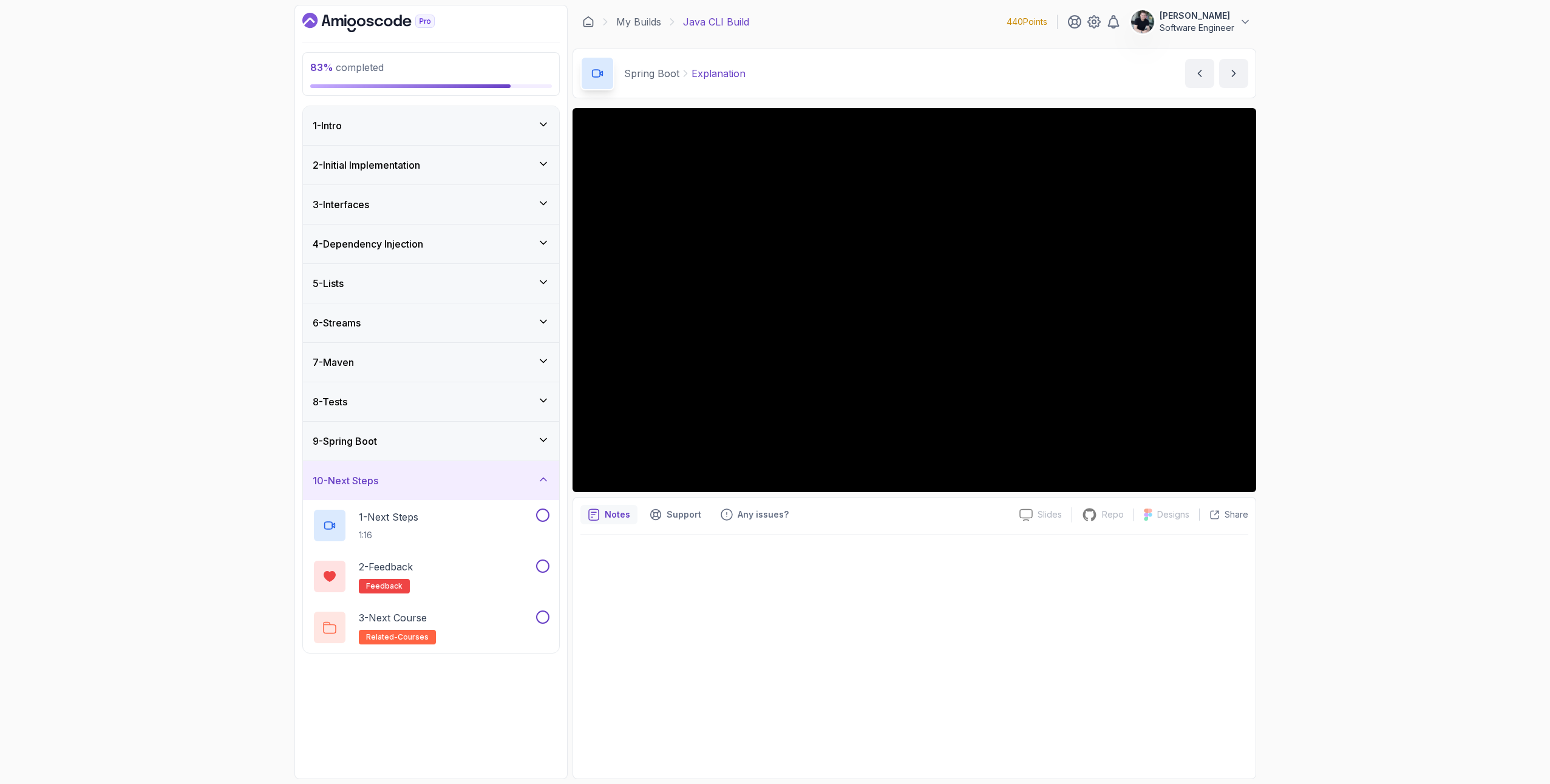
click at [405, 445] on div "9 - Spring Boot" at bounding box center [431, 441] width 237 height 15
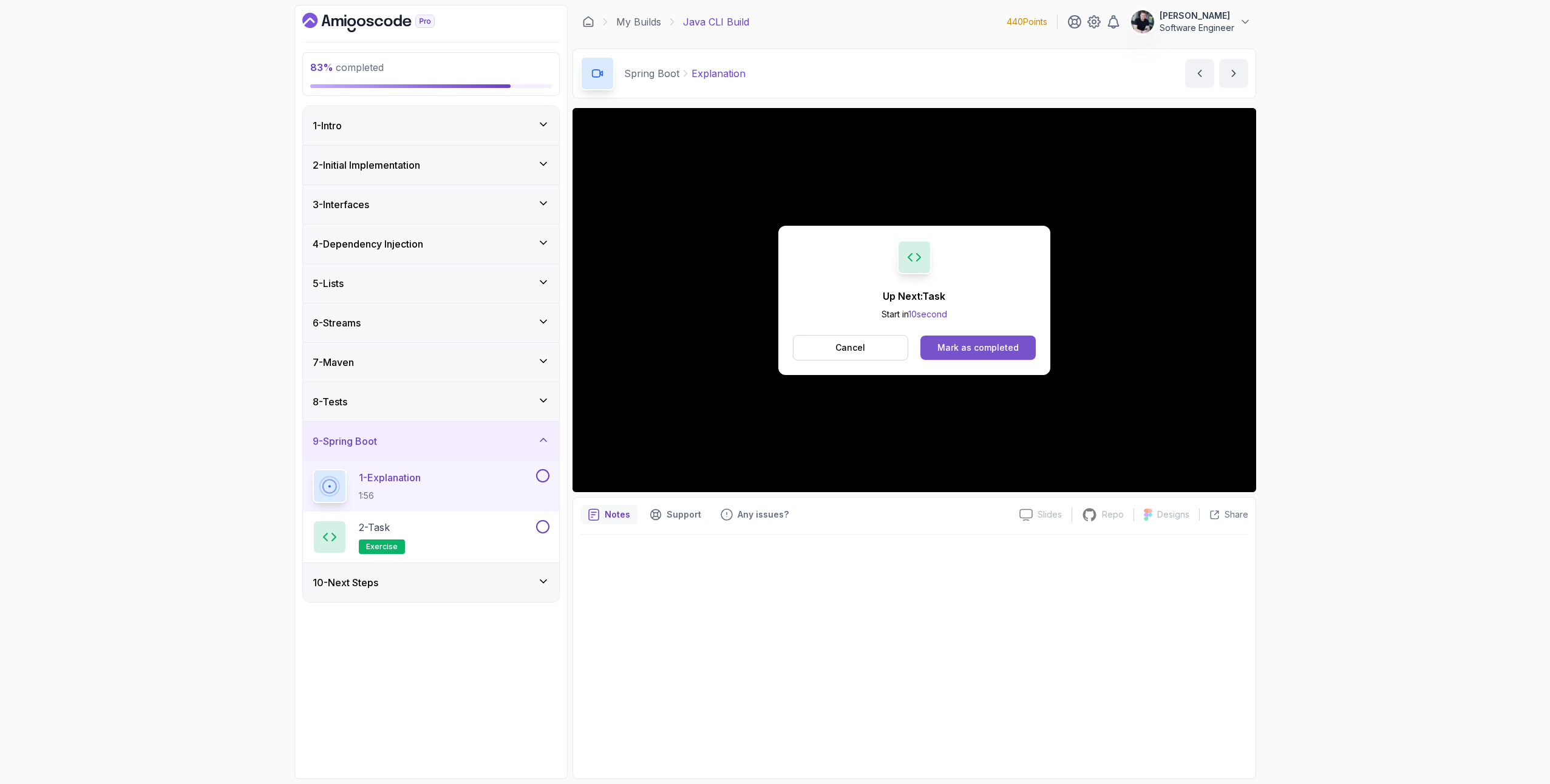
click at [996, 347] on div "Mark as completed" at bounding box center [978, 348] width 82 height 12
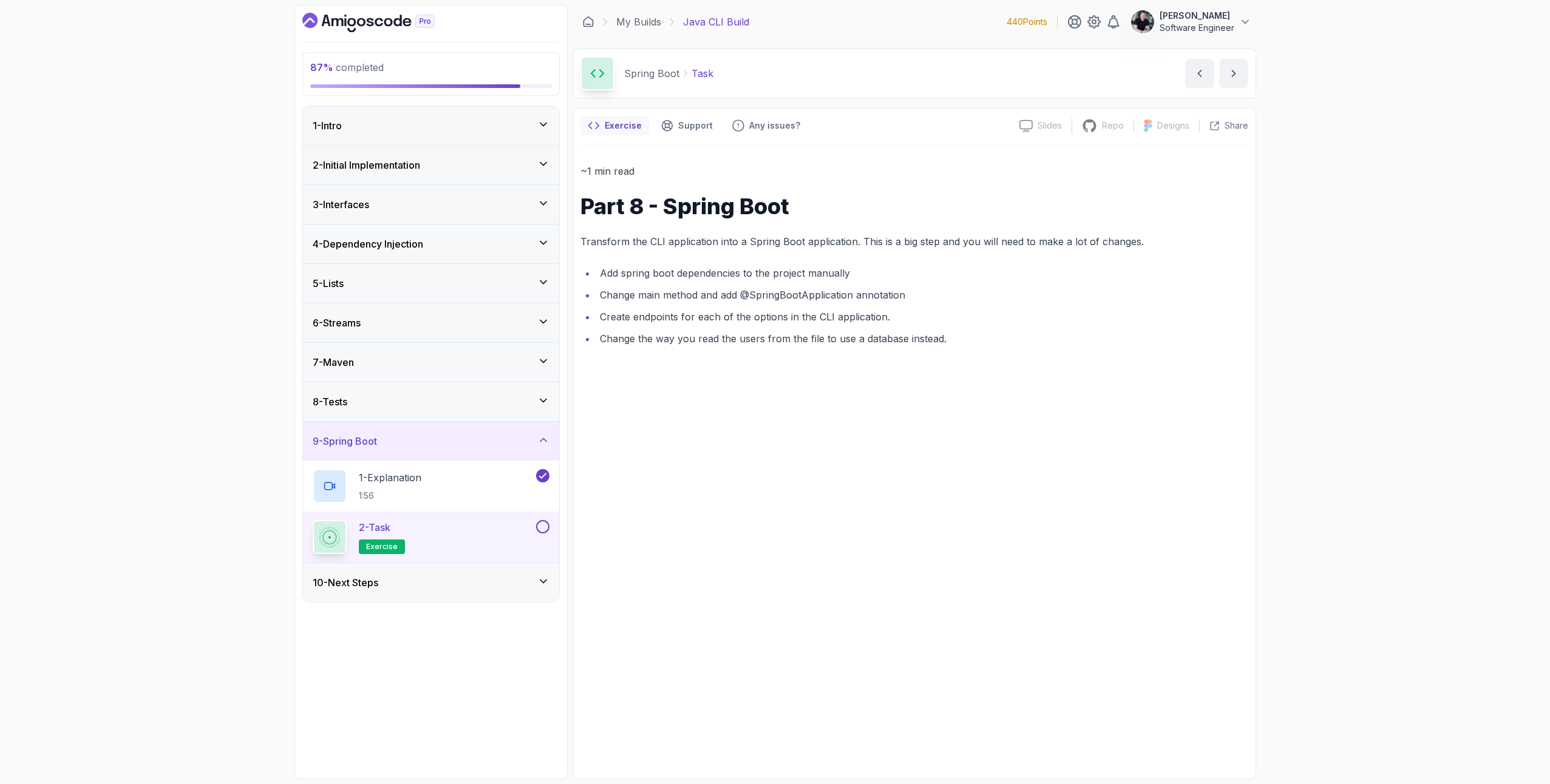
click at [541, 526] on button at bounding box center [543, 527] width 13 height 13
click at [501, 592] on div "10 - Next Steps" at bounding box center [431, 583] width 257 height 39
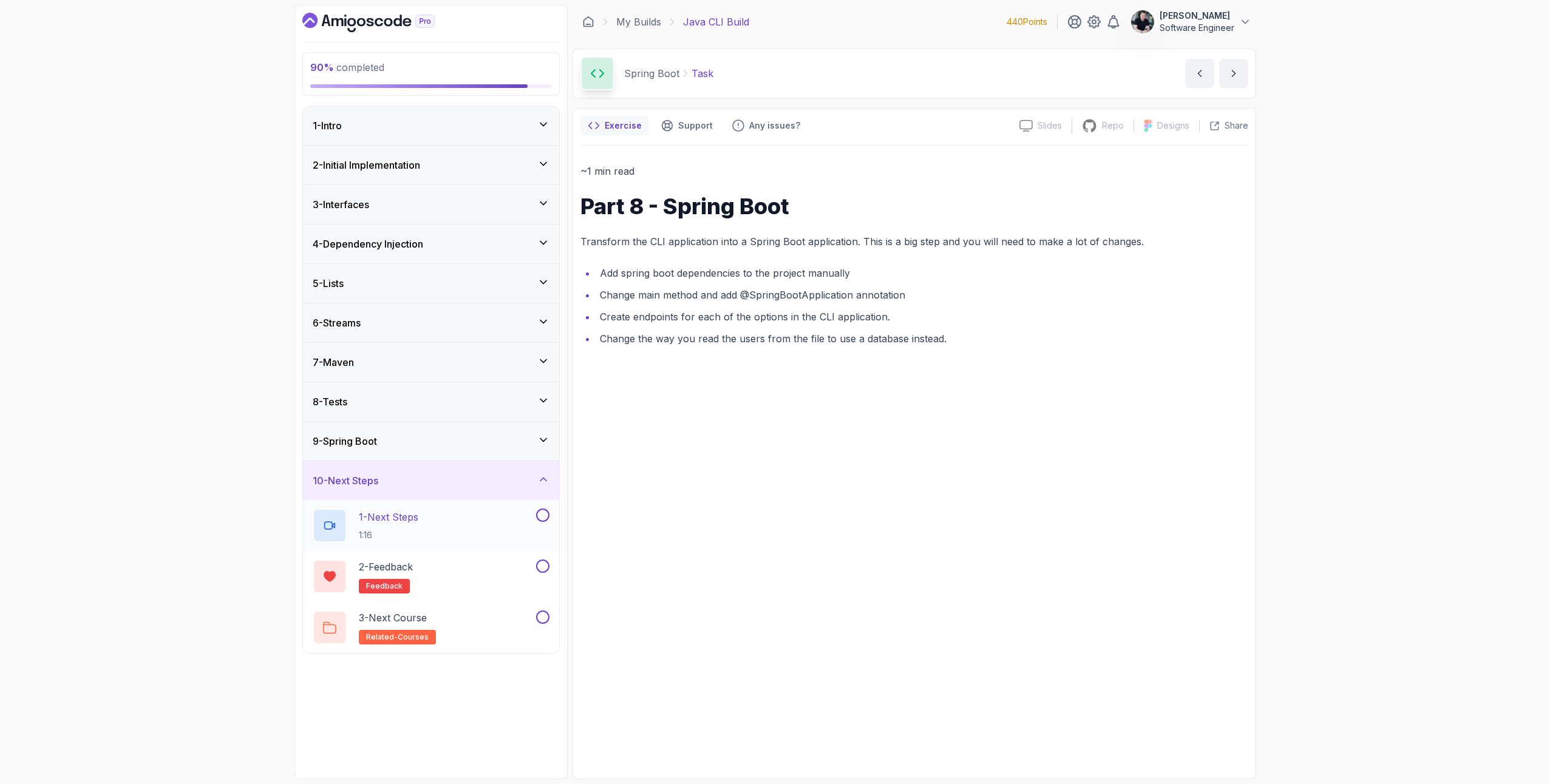
click at [389, 526] on h2 "1 - Next Steps 1:16" at bounding box center [389, 526] width 60 height 32
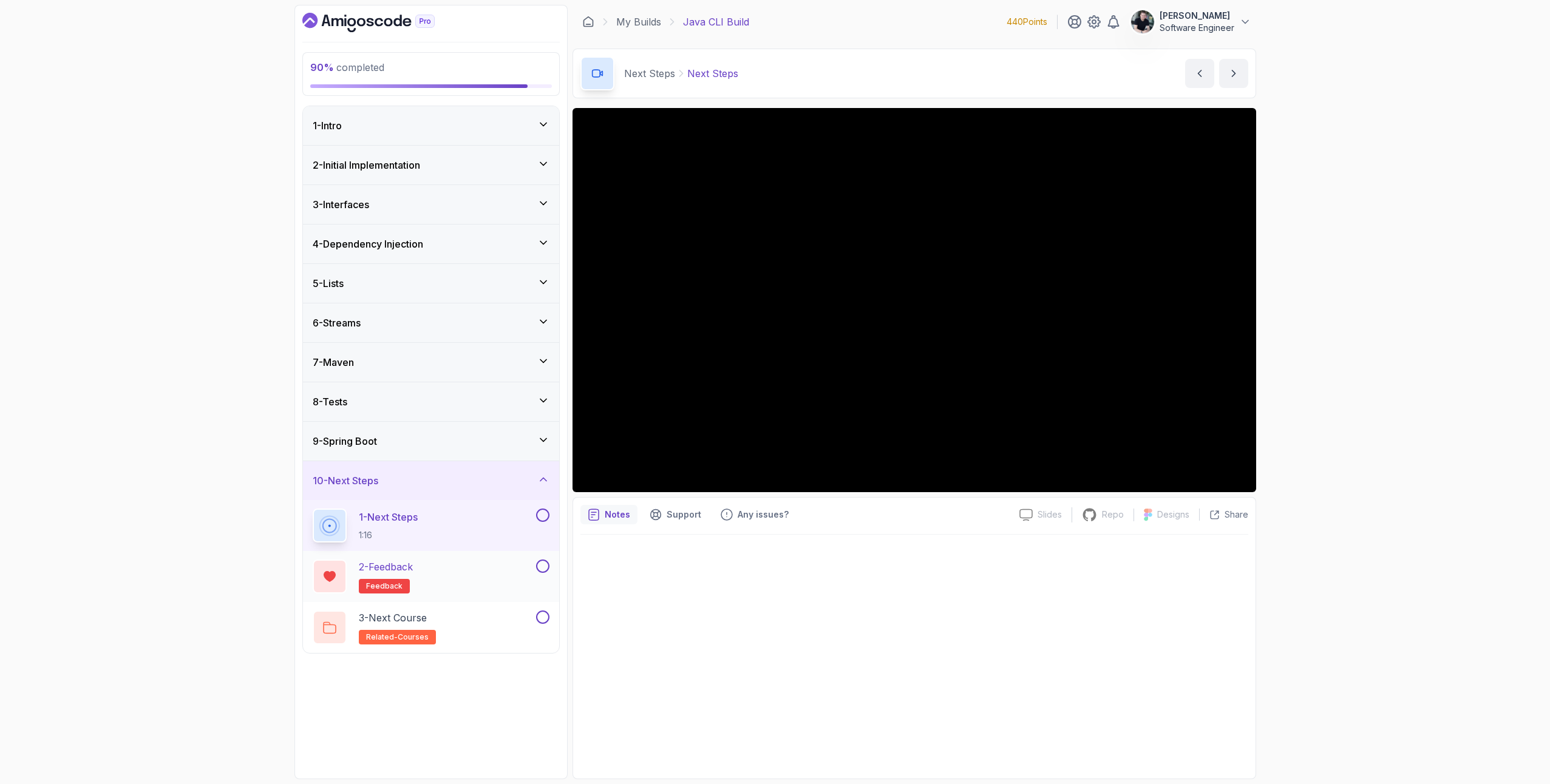
click at [547, 571] on button at bounding box center [543, 567] width 13 height 13
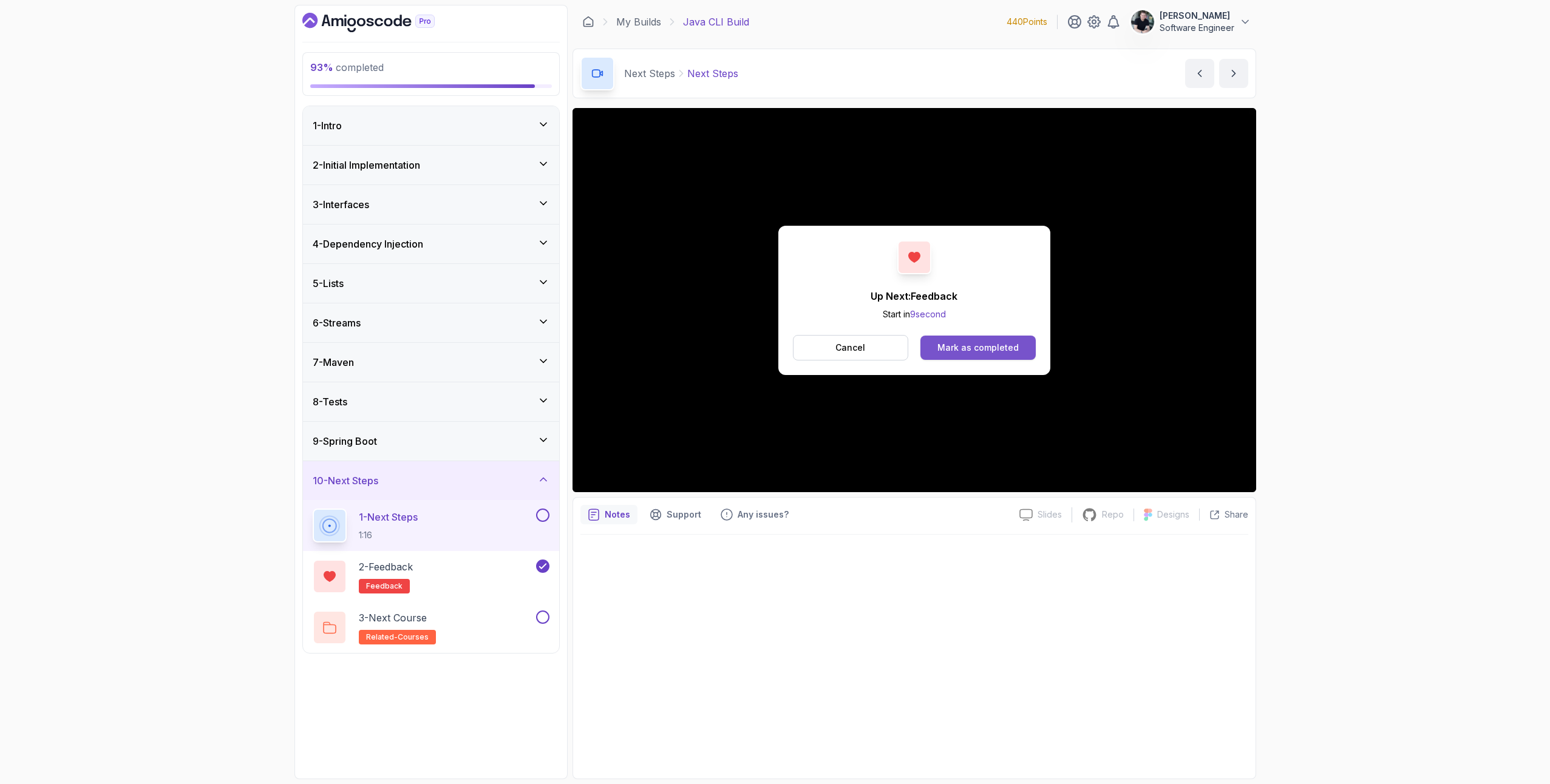
click at [1005, 351] on div "Mark as completed" at bounding box center [978, 348] width 82 height 12
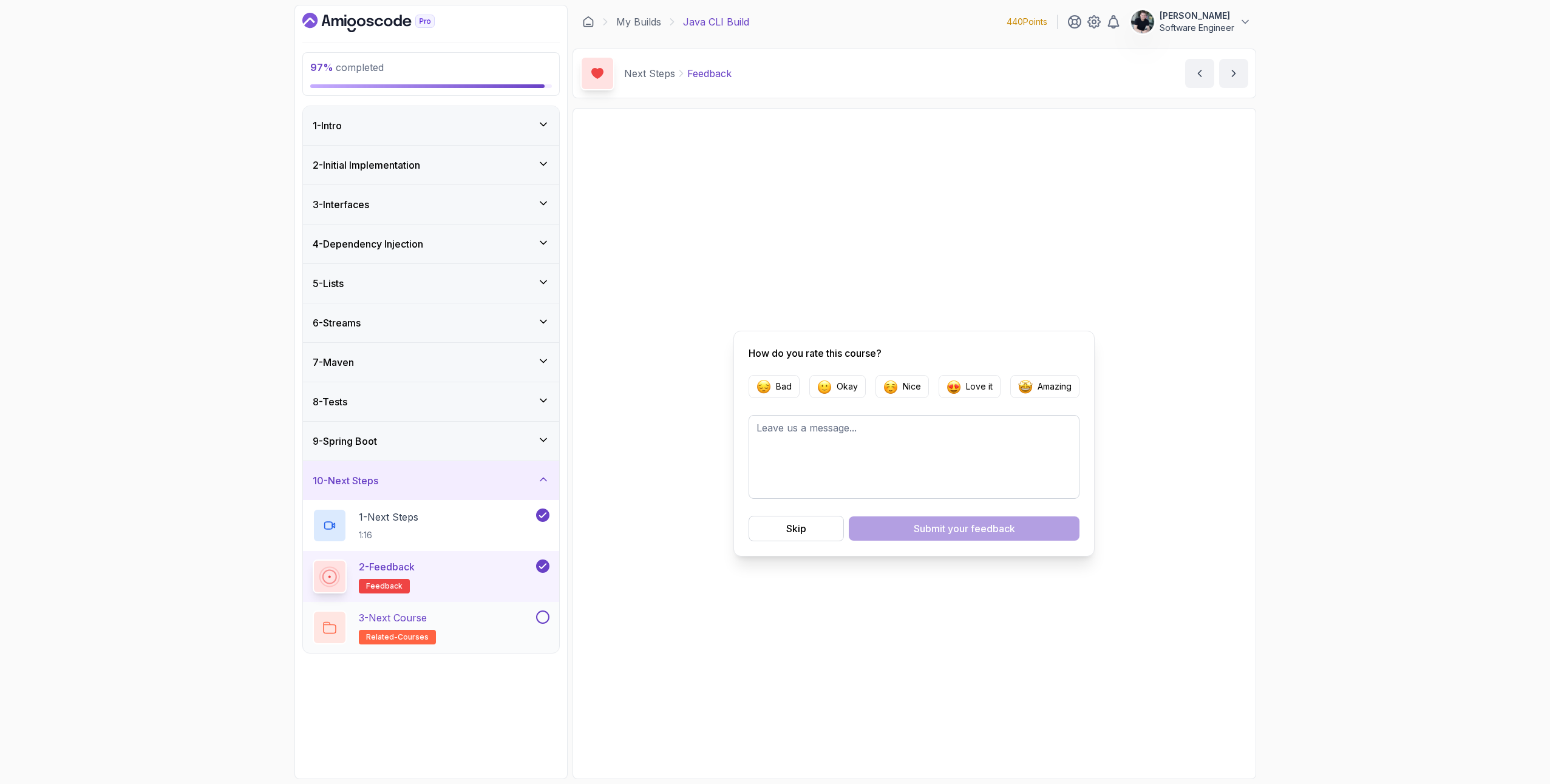
click at [485, 616] on div "3 - Next Course related-courses" at bounding box center [423, 627] width 221 height 34
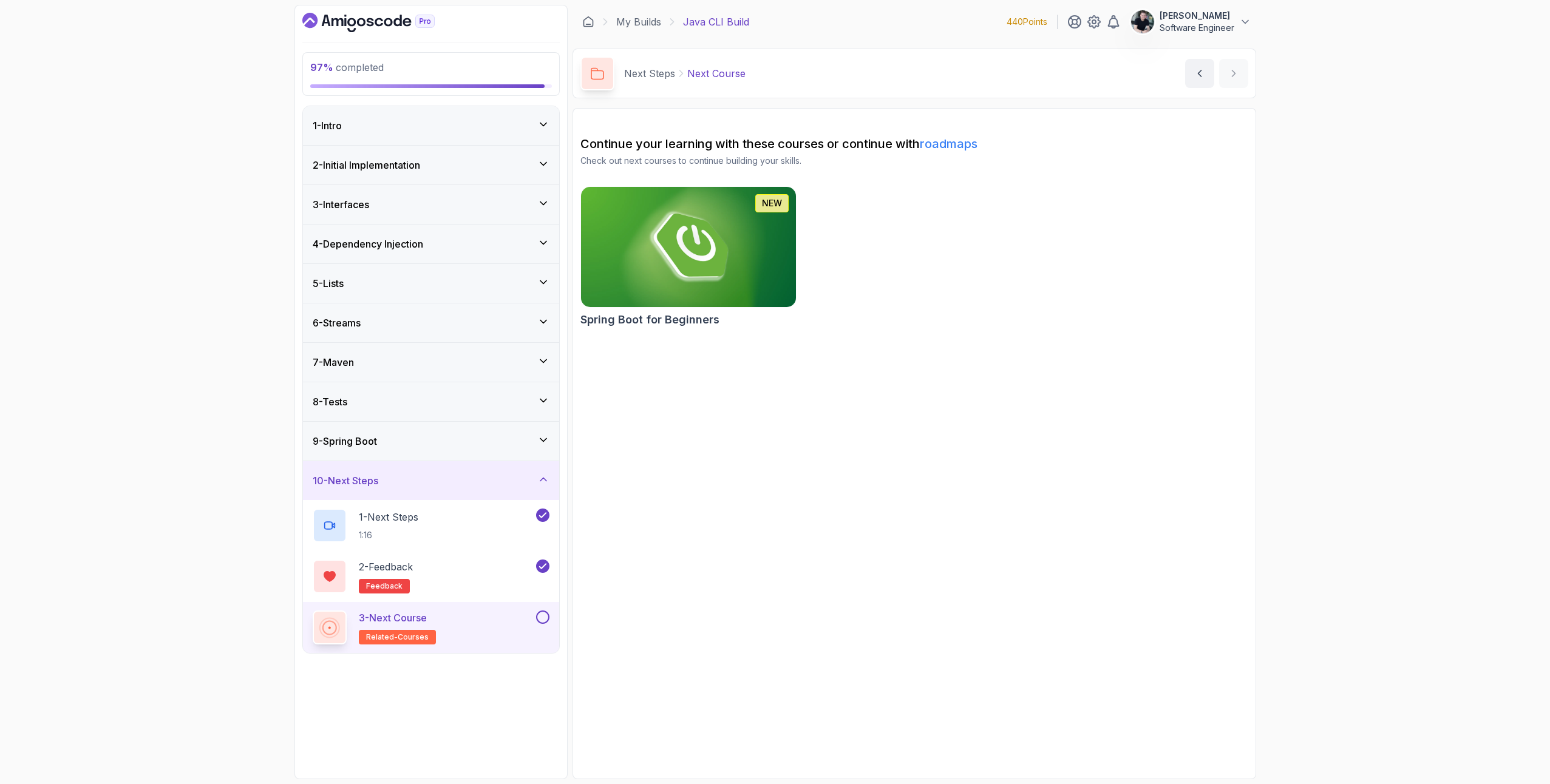
click at [367, 27] on icon "Dashboard" at bounding box center [368, 23] width 132 height 19
click at [542, 618] on button at bounding box center [543, 617] width 13 height 13
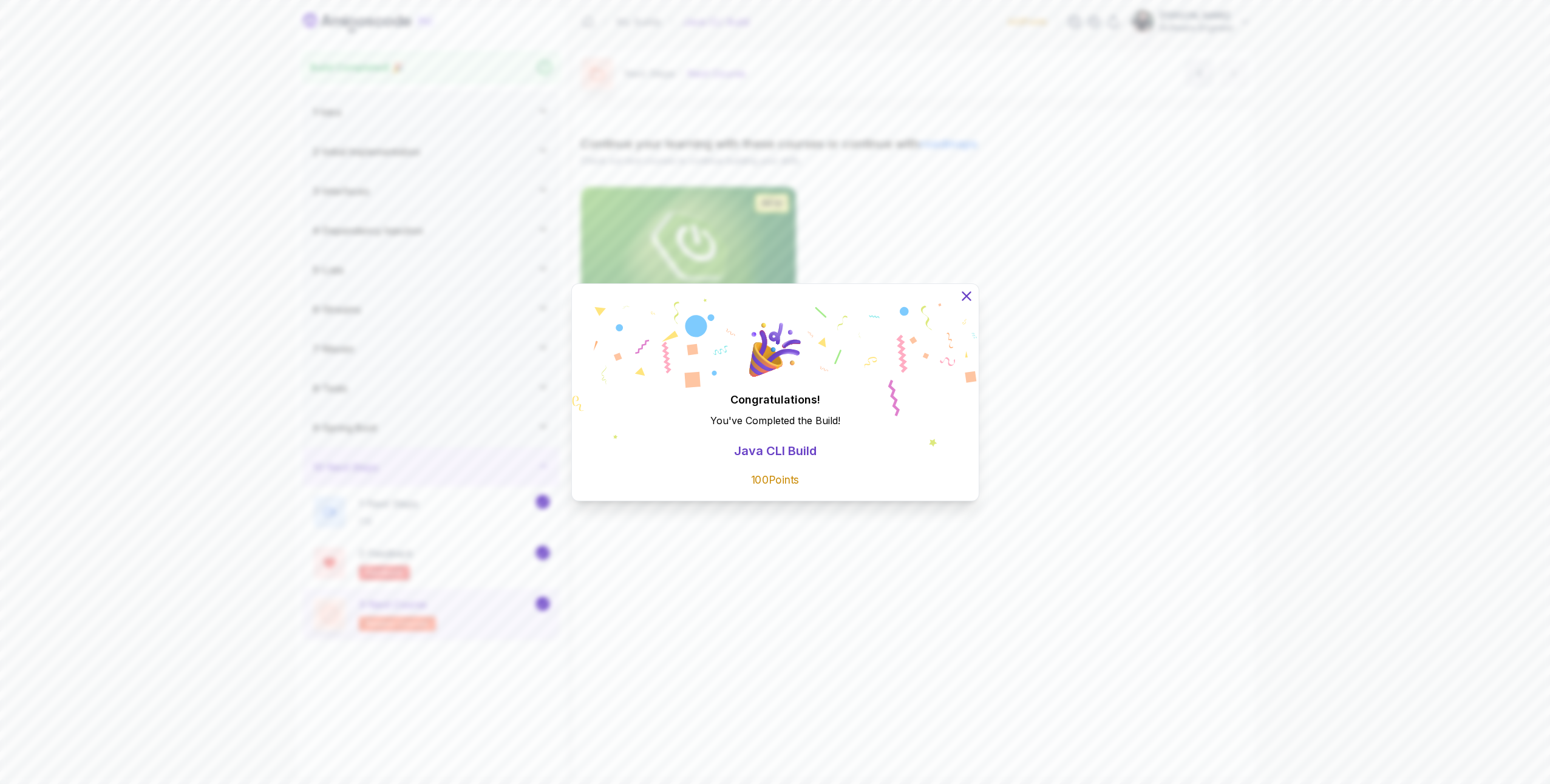
click at [960, 296] on icon at bounding box center [966, 295] width 16 height 16
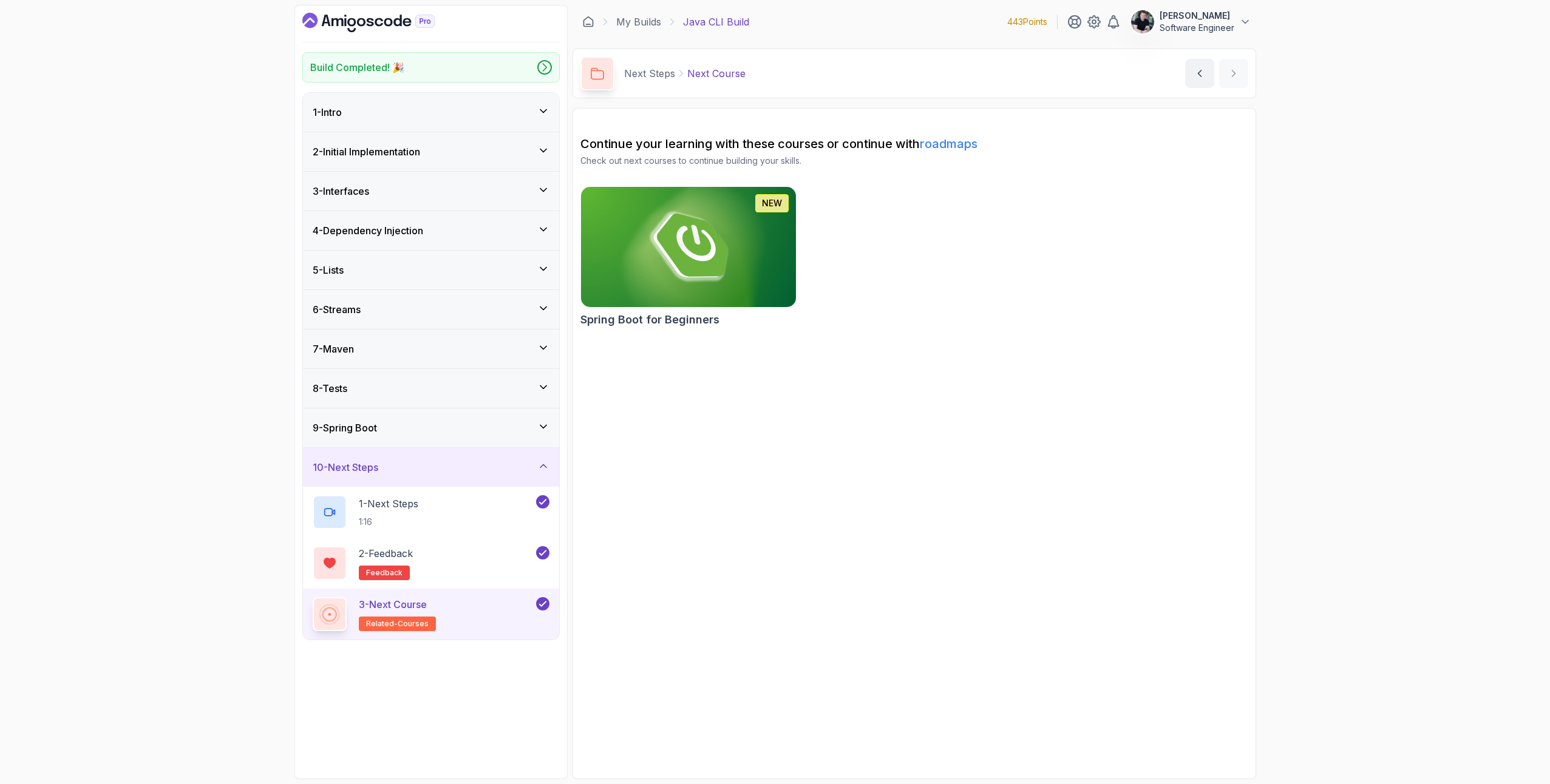
click at [365, 34] on div "Build Completed! 🎉 1 - Intro 2 - Initial Implementation 3 - Interfaces 4 - Depe…" at bounding box center [431, 392] width 273 height 774
click at [365, 28] on icon "Dashboard" at bounding box center [368, 23] width 132 height 19
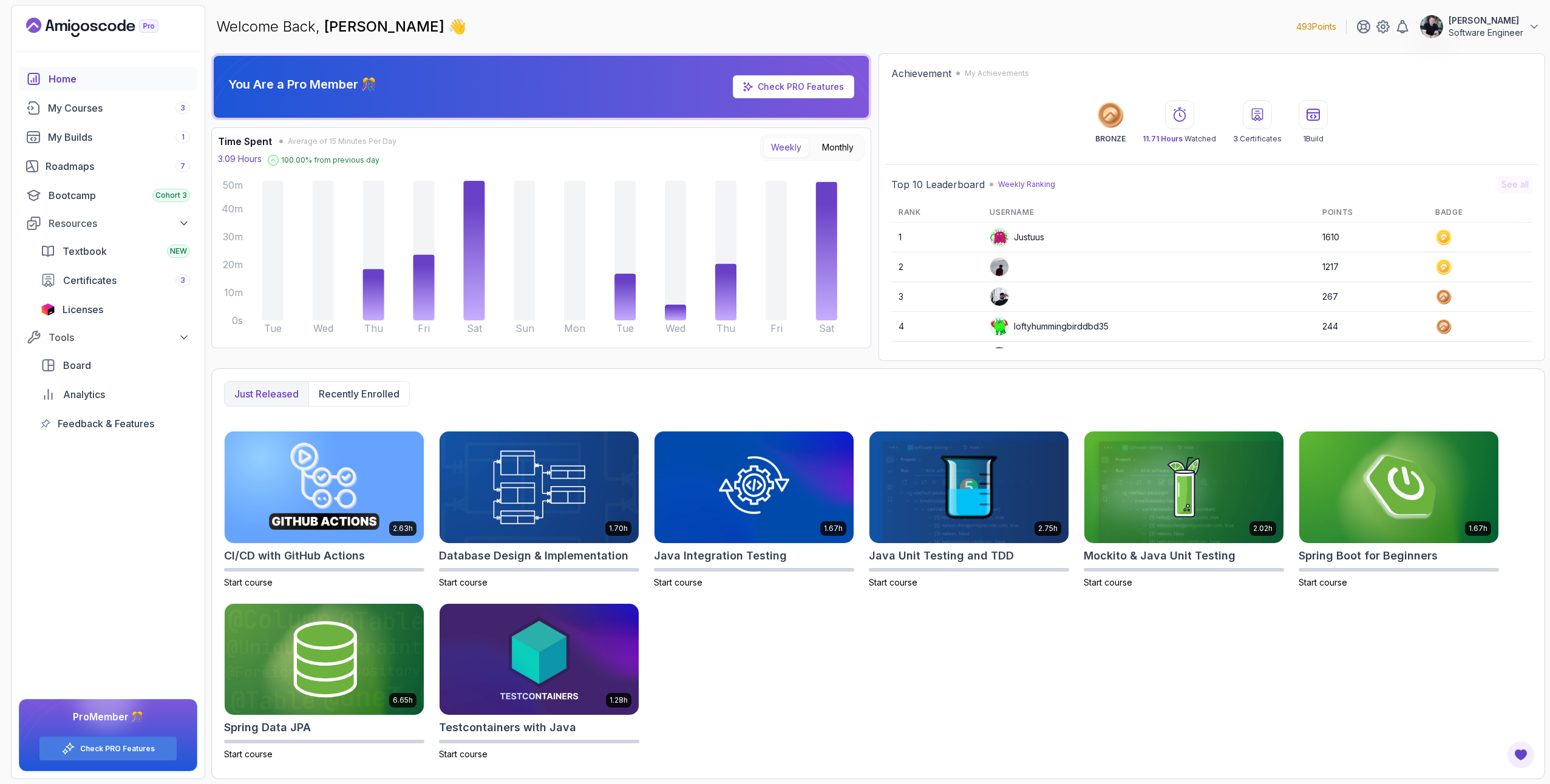
click at [1316, 28] on p "493 Points" at bounding box center [1316, 27] width 40 height 12
drag, startPoint x: 990, startPoint y: 116, endPoint x: 884, endPoint y: 163, distance: 116.0
click at [990, 116] on div "BRONZE 11.71 Hours Watched 3 Certificates 1 Build" at bounding box center [1212, 122] width 641 height 44
click at [840, 143] on button "Monthly" at bounding box center [838, 147] width 48 height 21
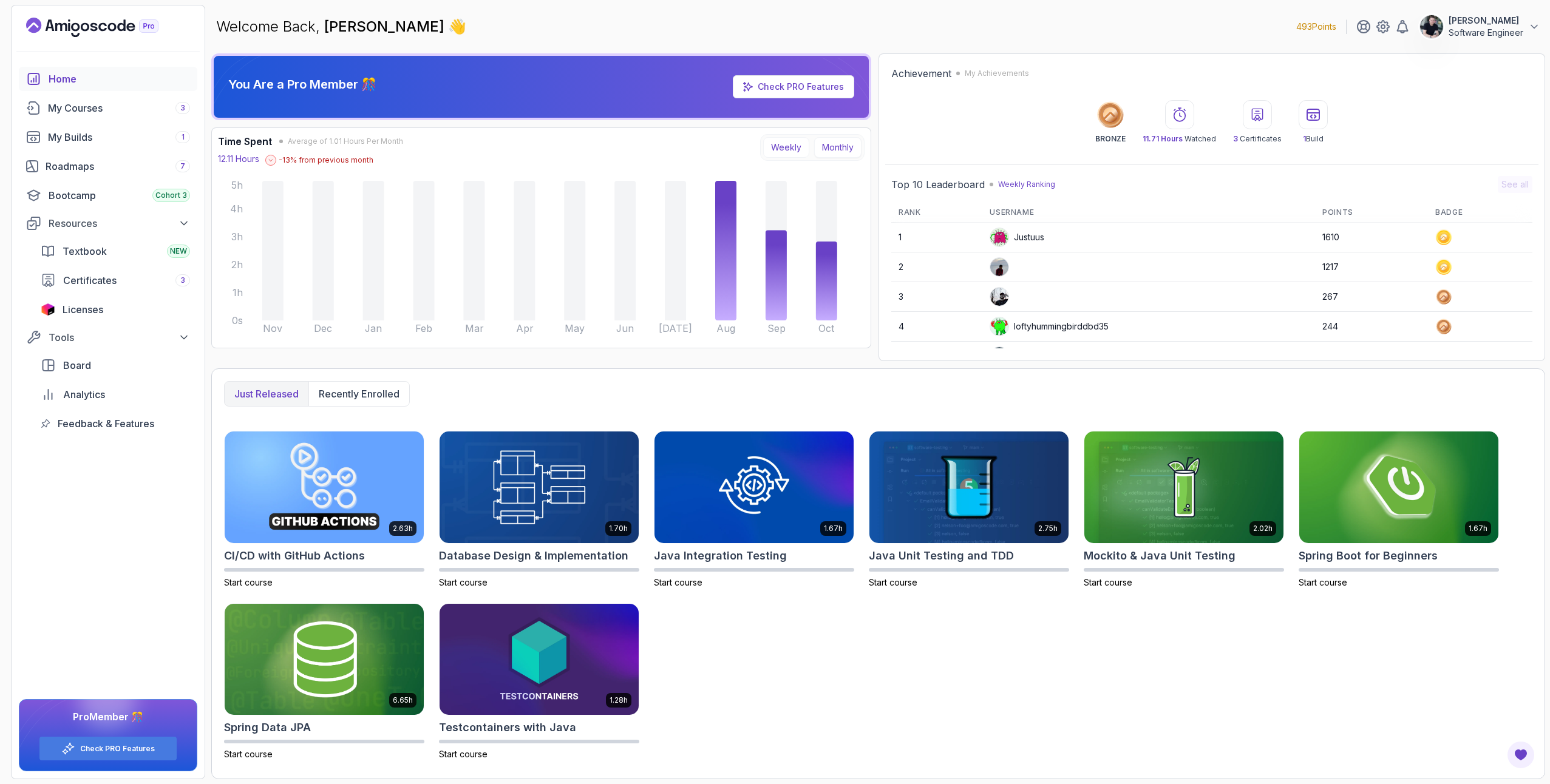
click at [804, 146] on button "Weekly" at bounding box center [787, 147] width 46 height 21
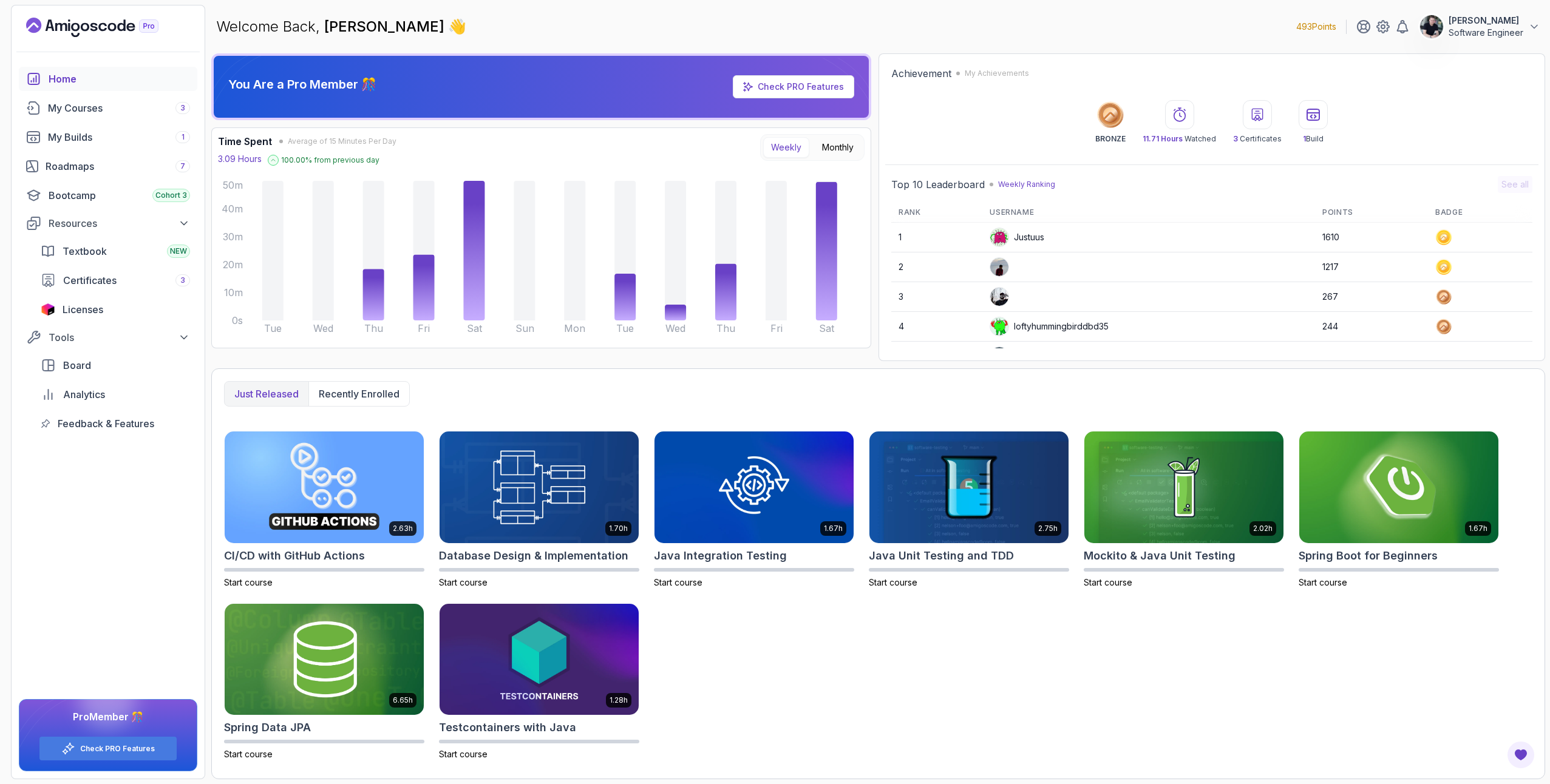
click at [143, 562] on div "Home My Courses 3 My Builds 1 Roadmaps 7 Bootcamp Cohort 3 Resources Textbook N…" at bounding box center [108, 423] width 193 height 712
click at [88, 279] on span "Certificates" at bounding box center [90, 280] width 54 height 15
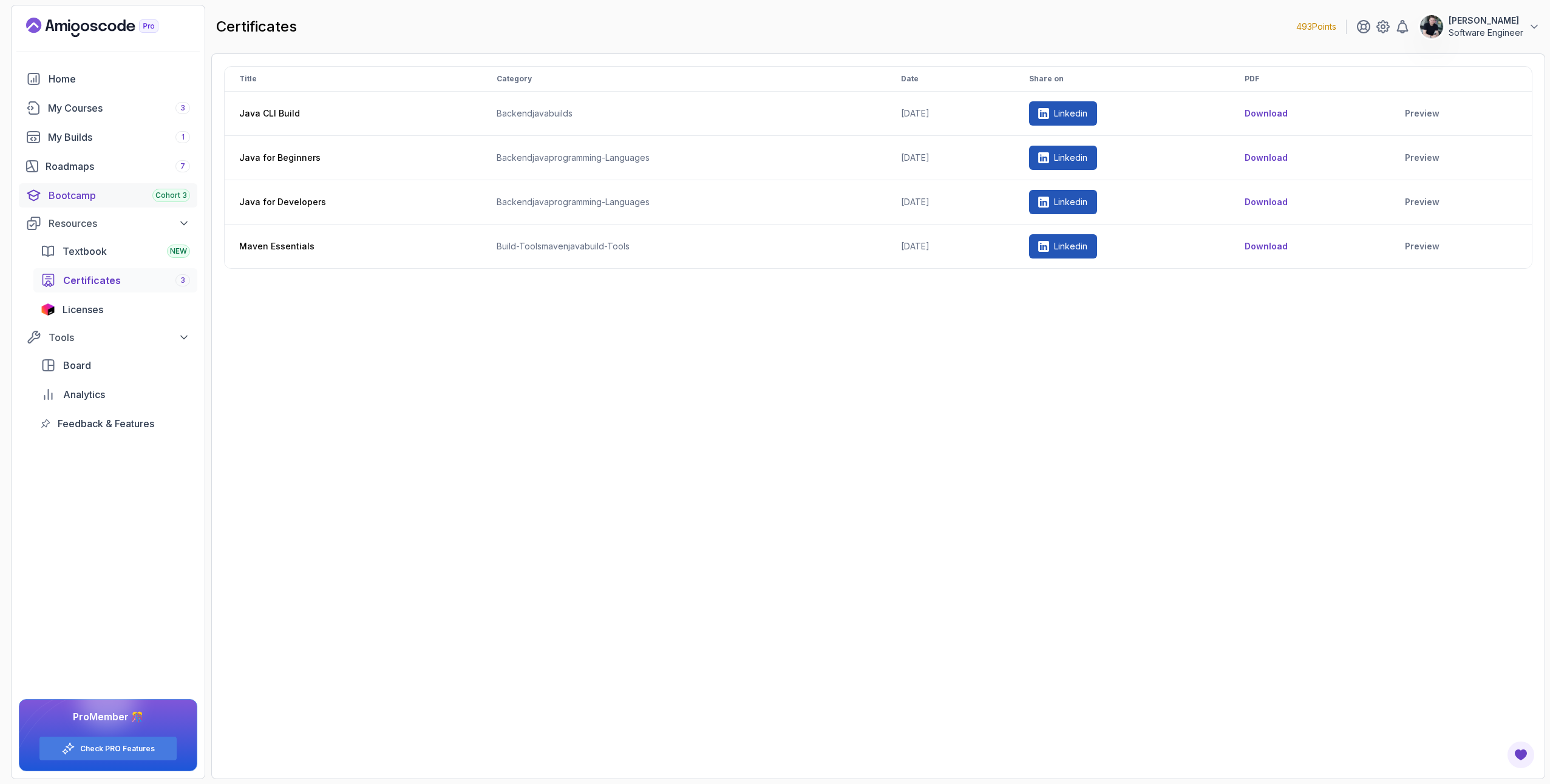
click at [67, 196] on div "Bootcamp Cohort 3" at bounding box center [119, 196] width 141 height 15
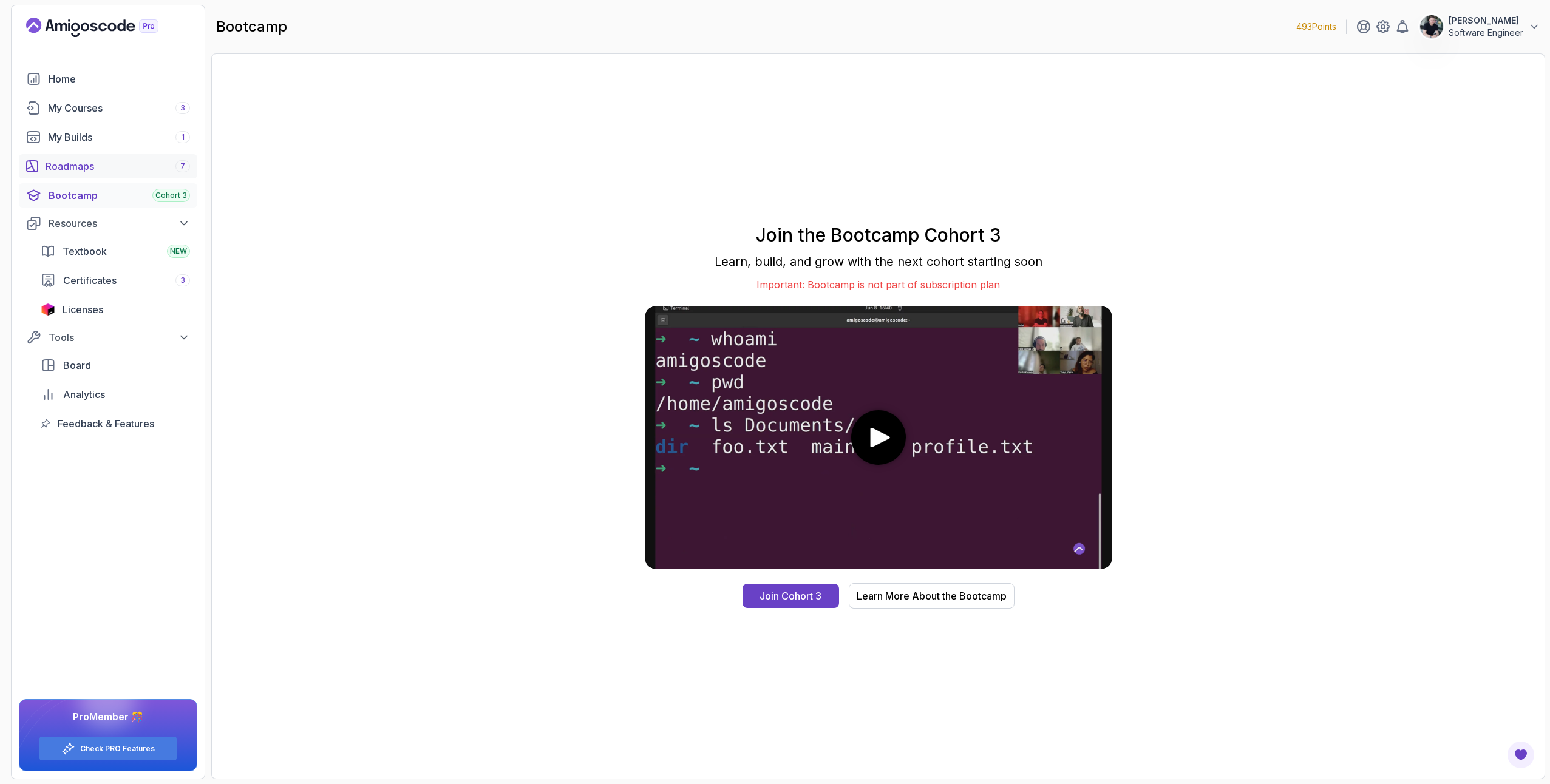
click at [71, 170] on div "Roadmaps 7" at bounding box center [118, 166] width 144 height 15
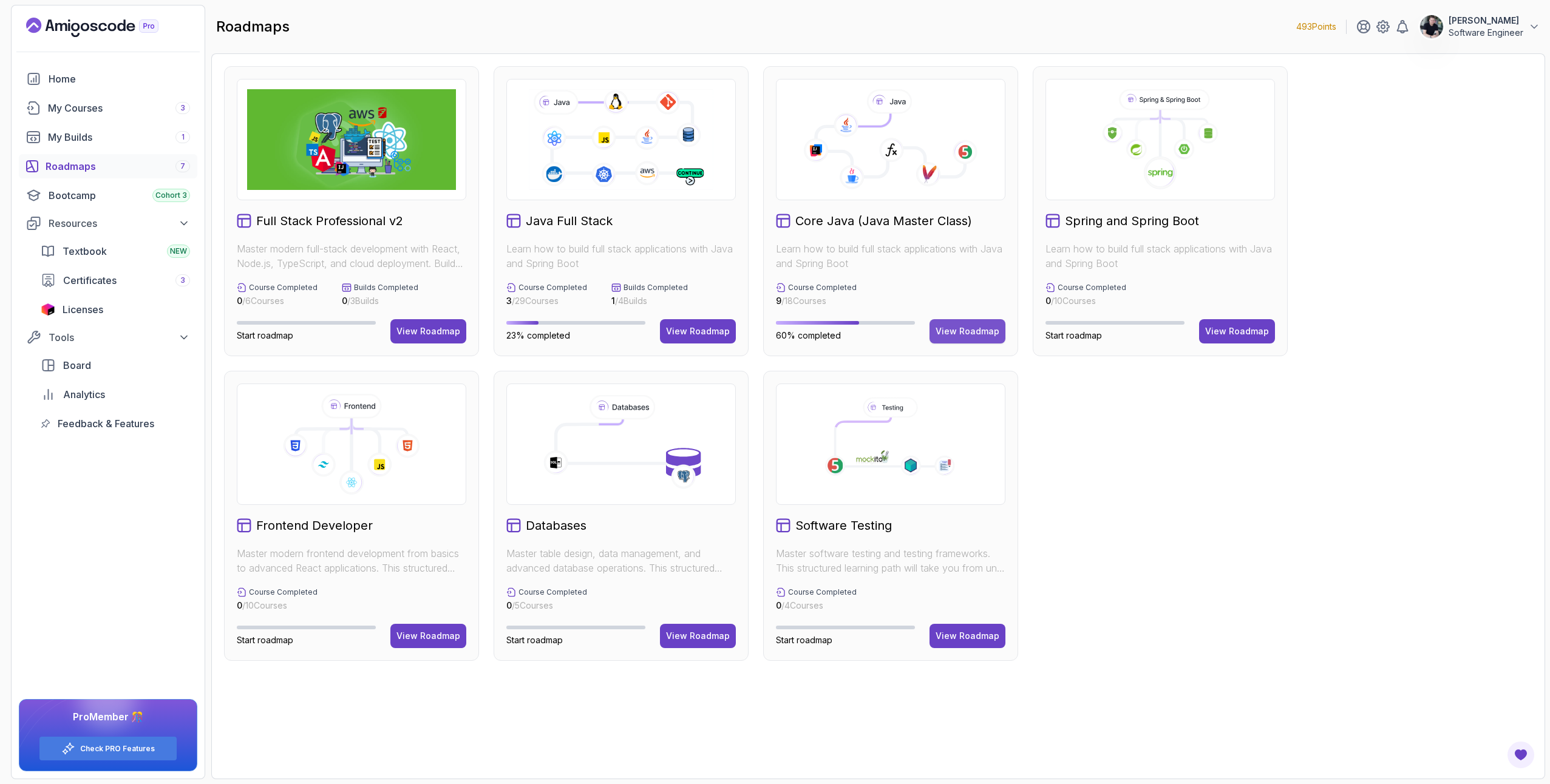
click at [985, 332] on div "View Roadmap" at bounding box center [968, 331] width 64 height 12
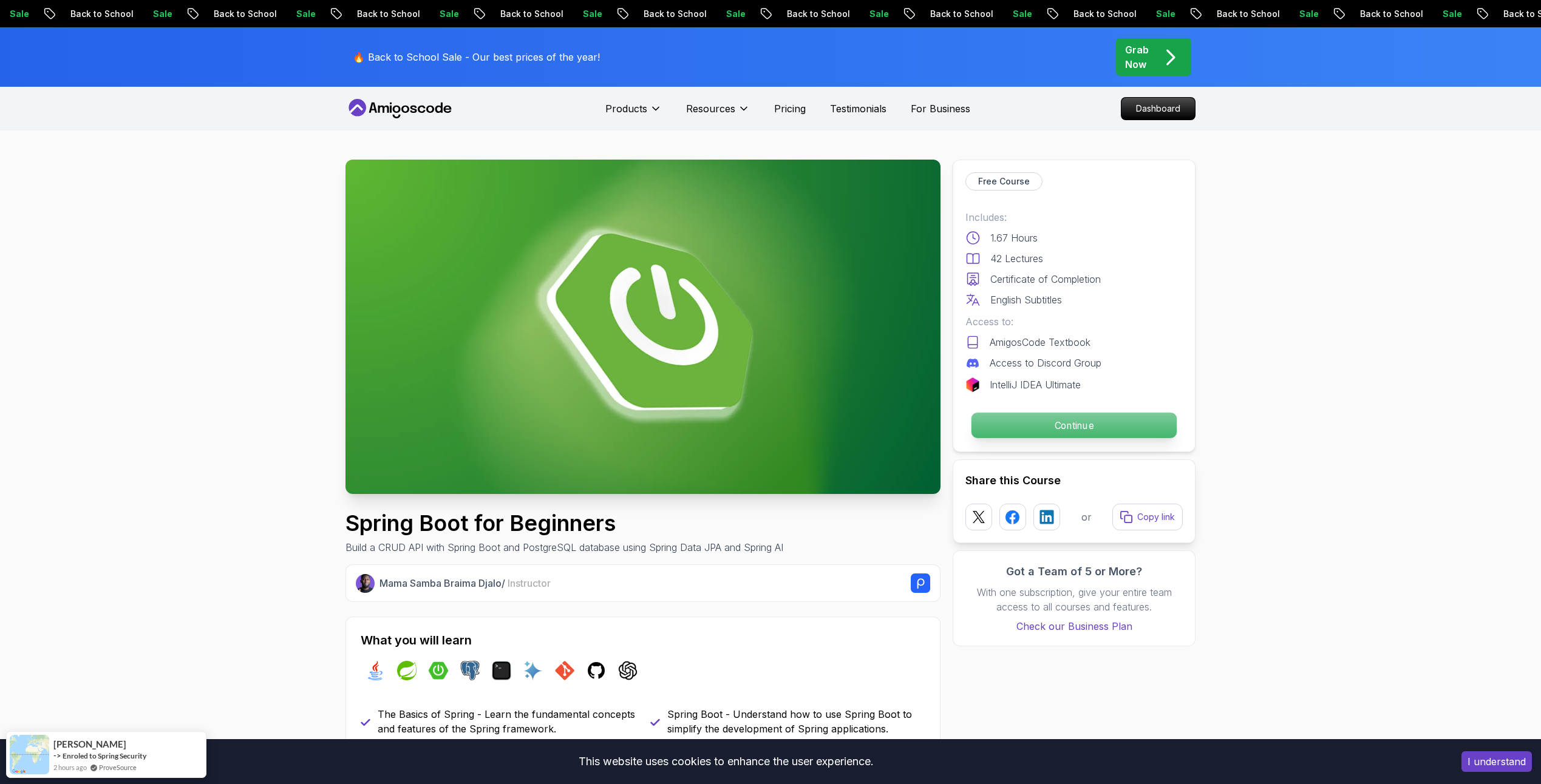
click at [1044, 432] on p "Continue" at bounding box center [1074, 426] width 205 height 26
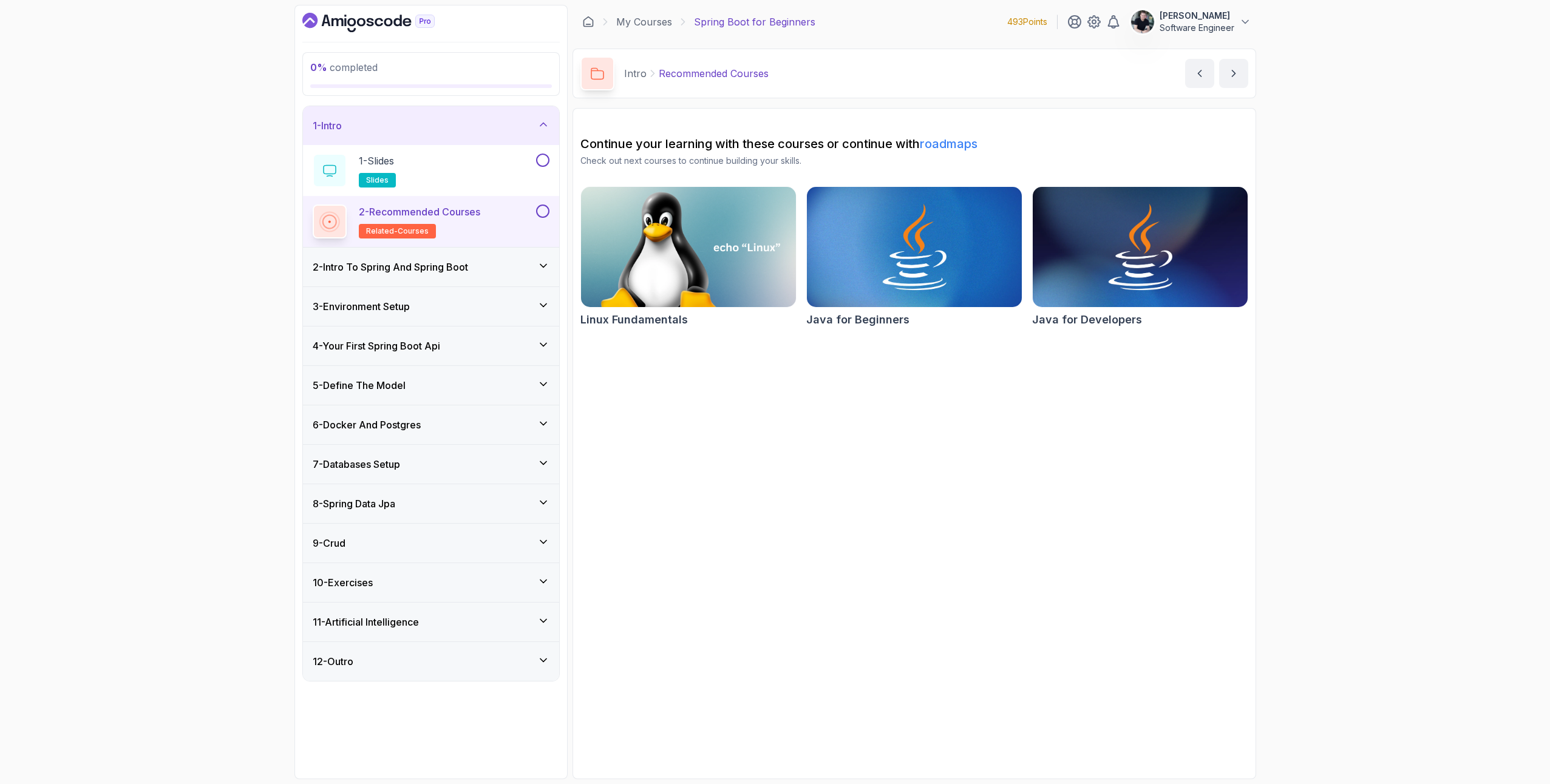
click at [542, 209] on button at bounding box center [543, 211] width 13 height 13
click at [433, 162] on div "1 - Slides slides" at bounding box center [423, 171] width 221 height 34
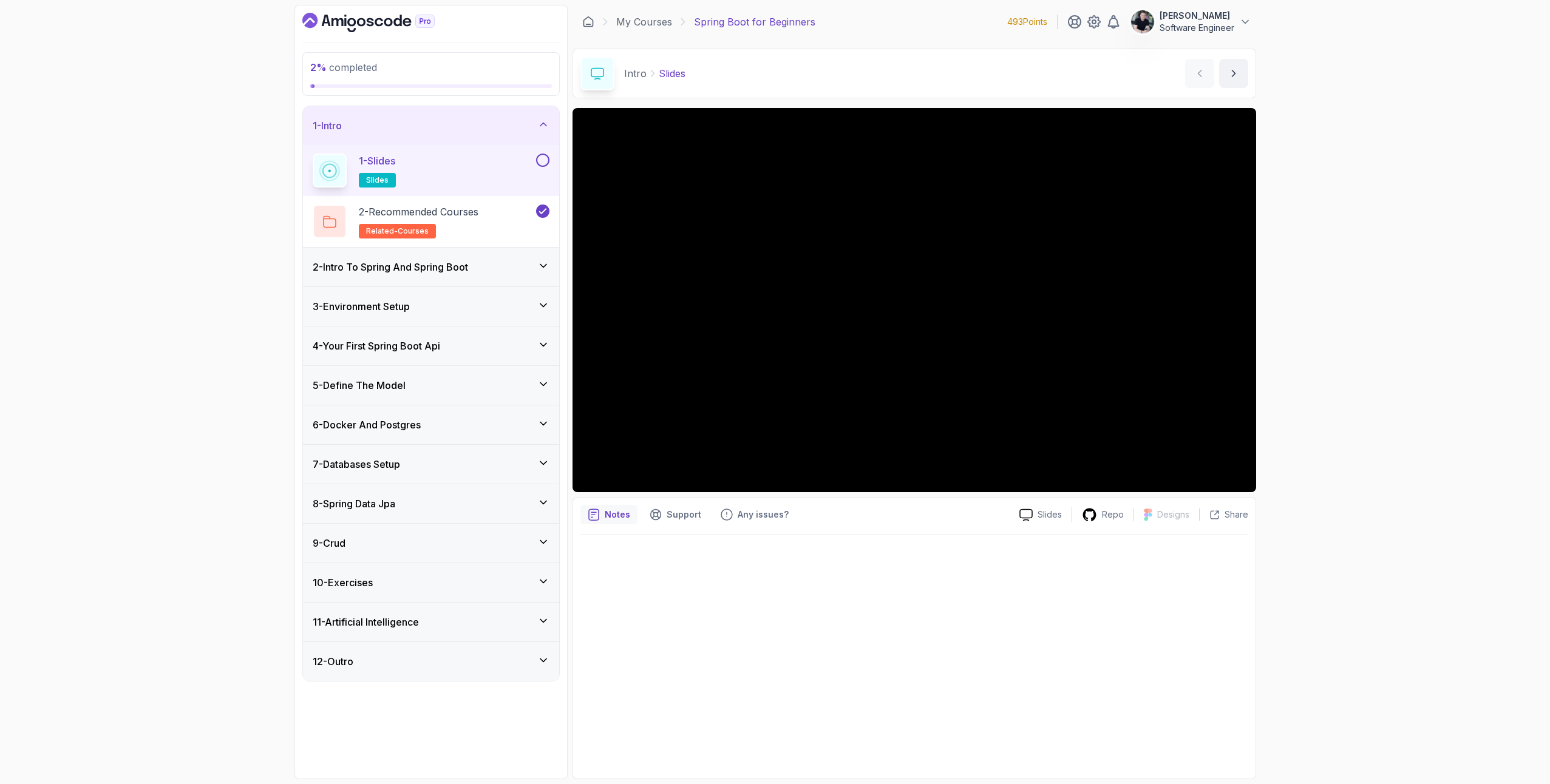
click at [545, 157] on button at bounding box center [543, 160] width 13 height 13
click at [439, 266] on h3 "2 - Intro To Spring And Spring Boot" at bounding box center [390, 267] width 155 height 15
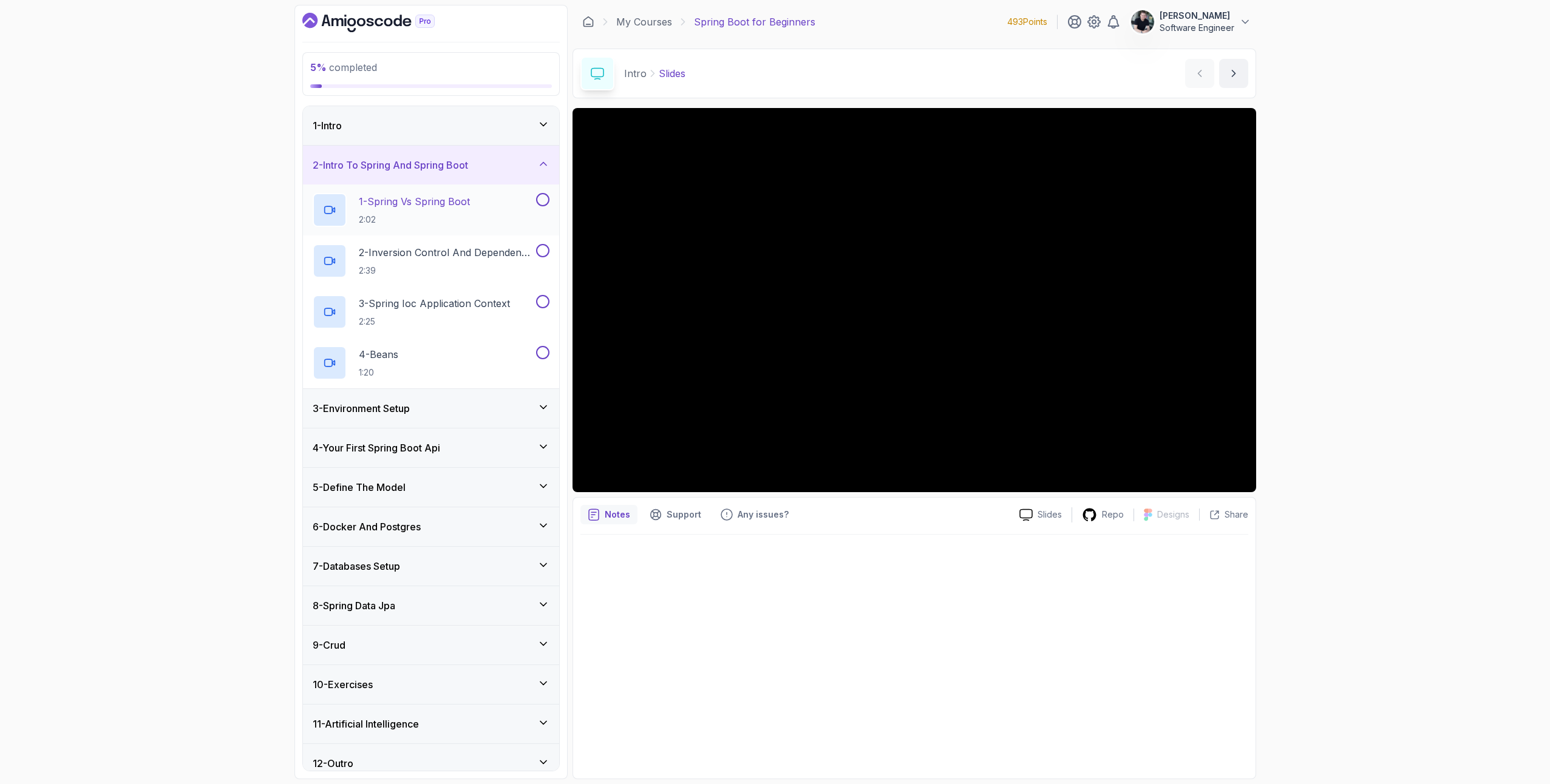
click at [398, 203] on p "1 - Spring Vs Spring Boot" at bounding box center [414, 202] width 111 height 15
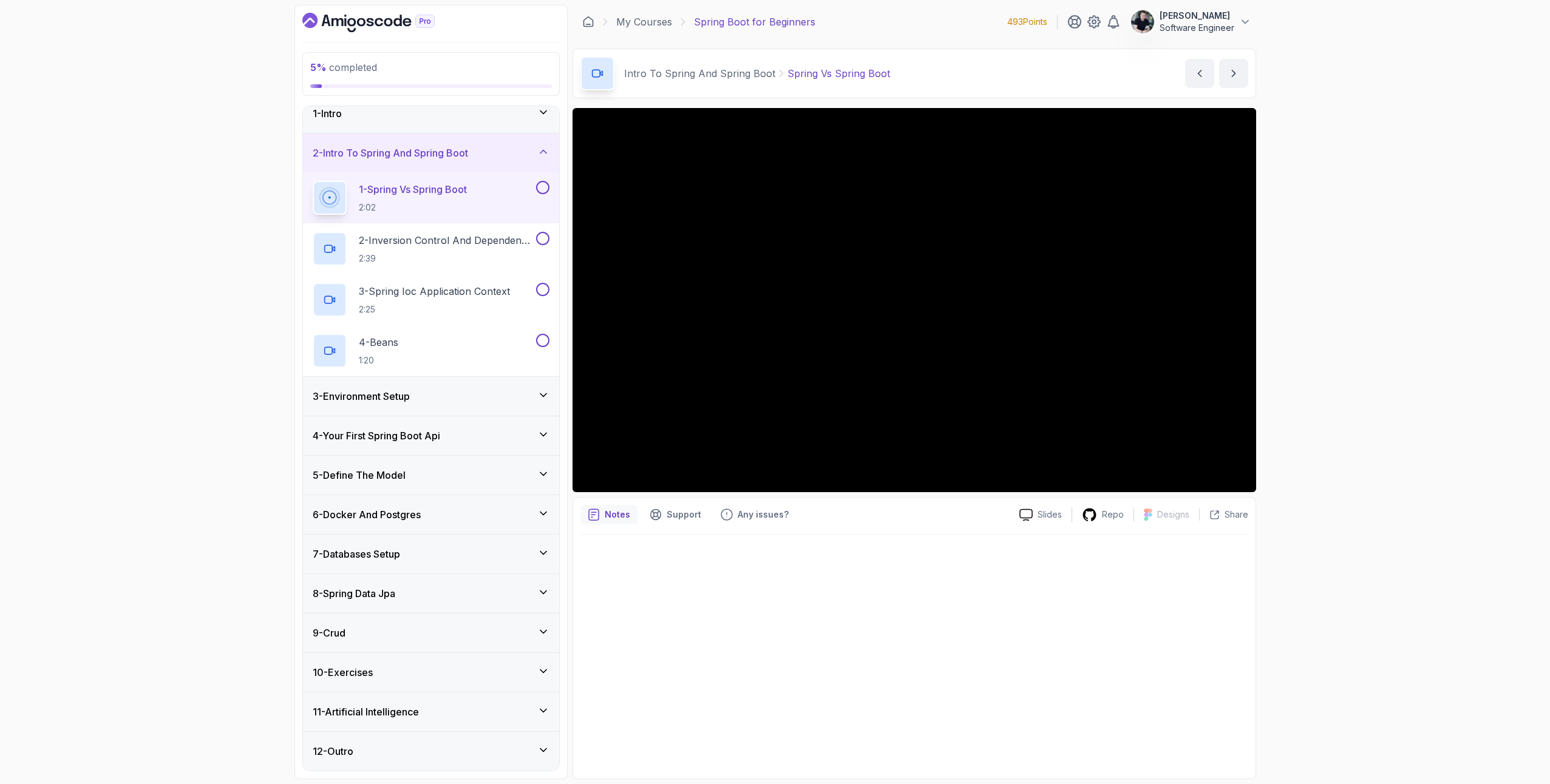
click at [410, 408] on div "3 - Environment Setup" at bounding box center [431, 397] width 257 height 39
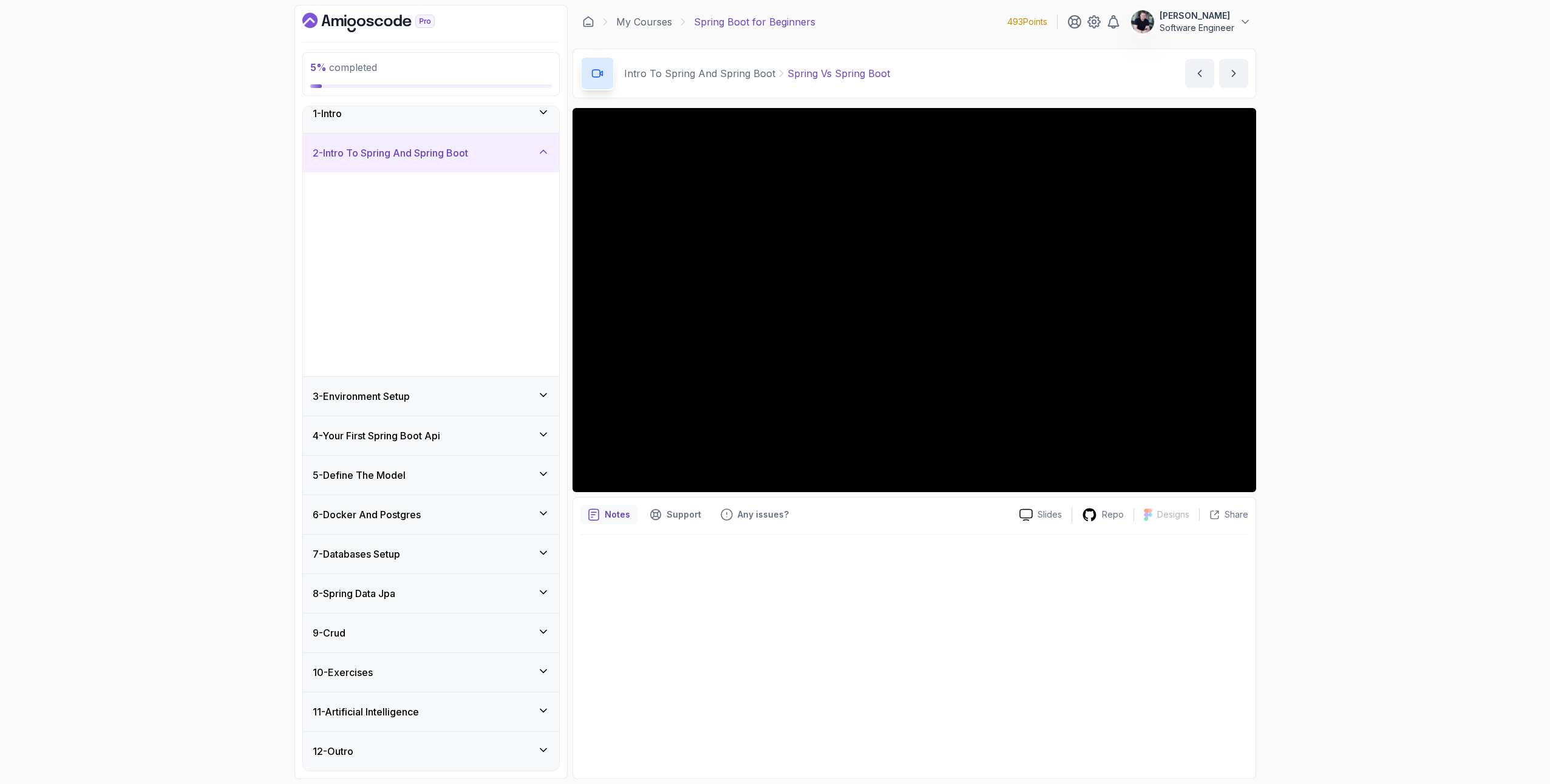
scroll to position [0, 0]
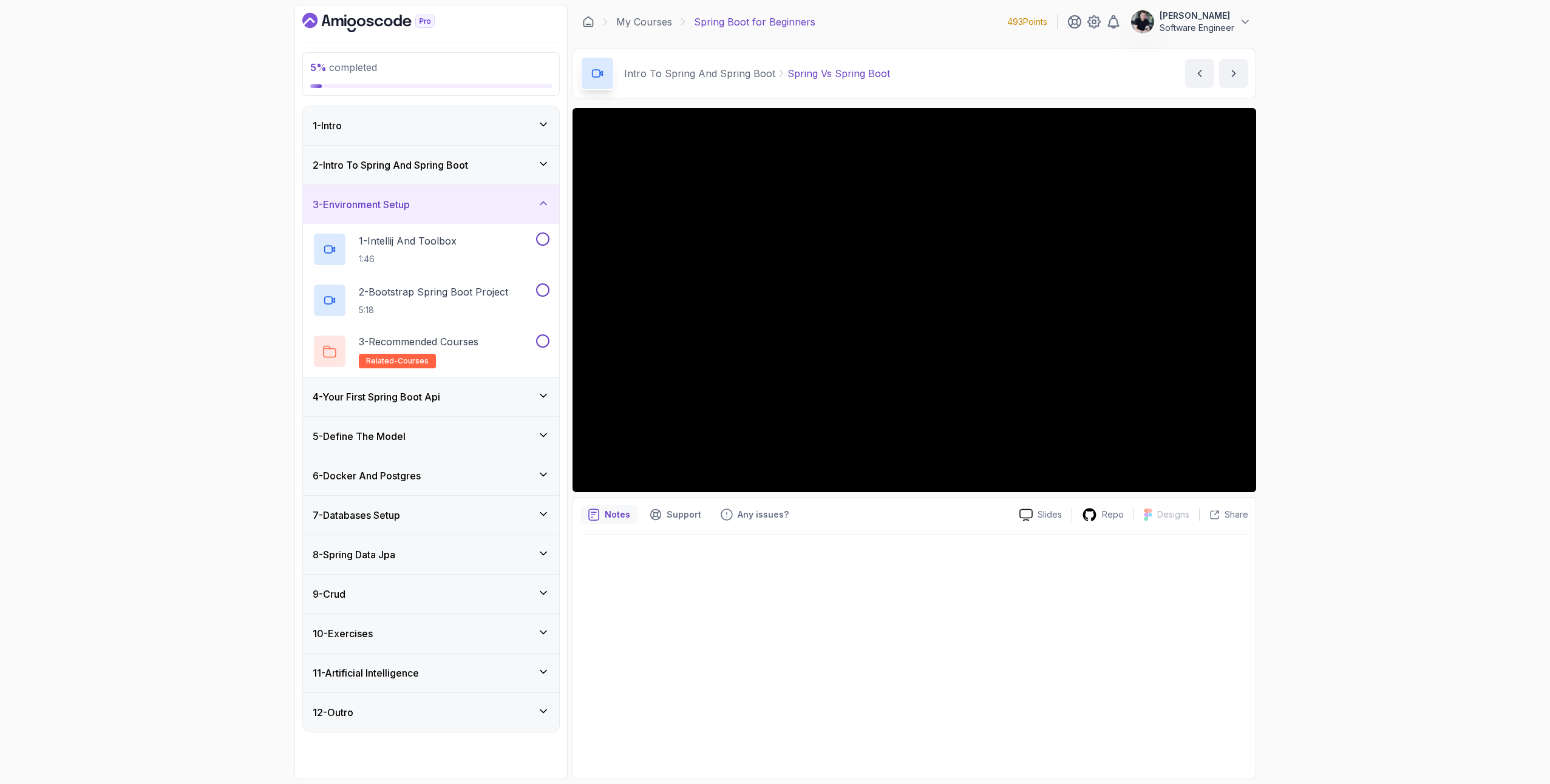
click at [383, 164] on h3 "2 - Intro To Spring And Spring Boot" at bounding box center [390, 165] width 155 height 15
